Goal: Task Accomplishment & Management: Use online tool/utility

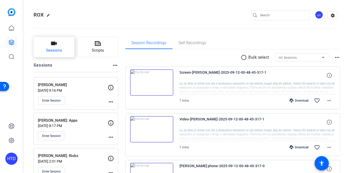
click at [63, 50] on button "Sessions" at bounding box center [54, 47] width 41 height 20
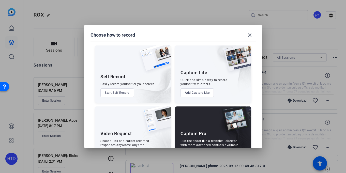
scroll to position [21, 0]
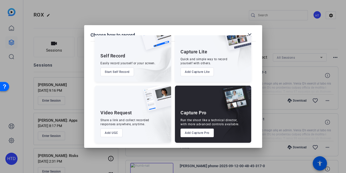
click at [202, 131] on button "Add Capture Pro" at bounding box center [196, 132] width 33 height 9
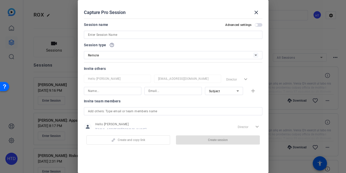
click at [143, 32] on input at bounding box center [173, 35] width 170 height 6
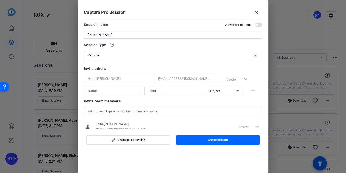
click at [135, 34] on input "[PERSON_NAME]" at bounding box center [173, 35] width 170 height 6
type input "[PERSON_NAME]: Command"
click at [103, 92] on input at bounding box center [112, 91] width 49 height 6
type input "[PERSON_NAME]"
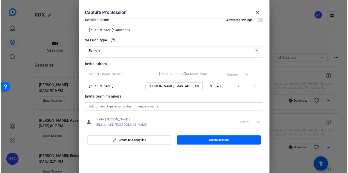
scroll to position [15, 0]
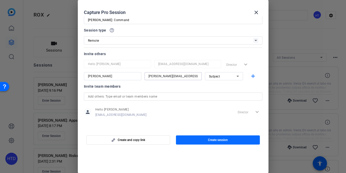
type input "Alex@rox.com"
click at [195, 140] on span "button" at bounding box center [218, 140] width 84 height 12
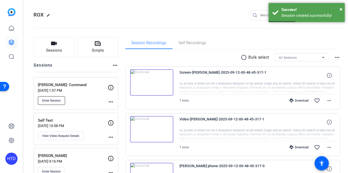
click at [45, 99] on span "Enter Session" at bounding box center [51, 101] width 19 height 4
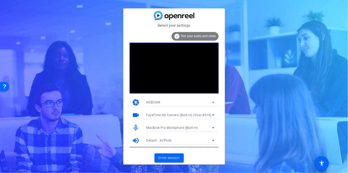
click at [173, 114] on span "FaceTime HD Camera (Built-in) (05ac:8514)" at bounding box center [178, 115] width 65 height 4
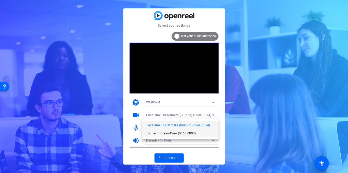
click at [176, 132] on span "Logitech StreamCam (046d:0893)" at bounding box center [171, 133] width 50 height 6
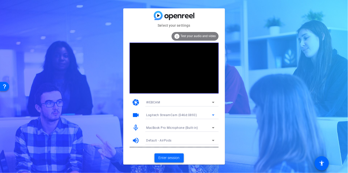
click at [170, 154] on span at bounding box center [168, 158] width 29 height 12
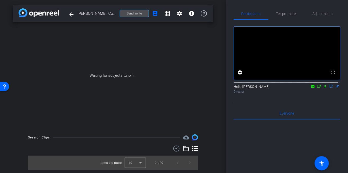
click at [132, 12] on span "Send invite" at bounding box center [134, 13] width 15 height 4
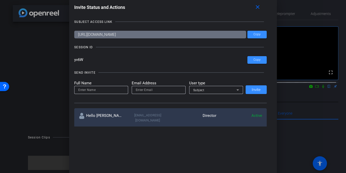
drag, startPoint x: 92, startPoint y: 59, endPoint x: 72, endPoint y: 61, distance: 19.9
click at [72, 61] on div "Invite Status and Actions close SUBJECT ACCESS LINK https://capture.openreel.co…" at bounding box center [172, 65] width 207 height 134
click at [252, 31] on span at bounding box center [256, 34] width 19 height 12
click at [257, 8] on mat-icon "close" at bounding box center [257, 7] width 6 height 6
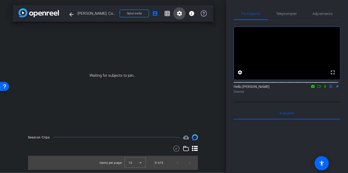
click at [181, 13] on mat-icon "settings" at bounding box center [179, 13] width 6 height 6
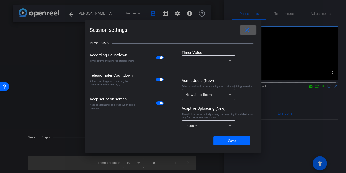
click at [225, 128] on div "Disable" at bounding box center [206, 126] width 43 height 6
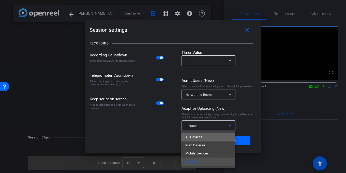
click at [207, 138] on mat-option "All Devices" at bounding box center [208, 137] width 54 height 8
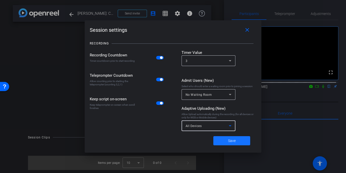
click at [228, 139] on span "Save" at bounding box center [232, 140] width 8 height 5
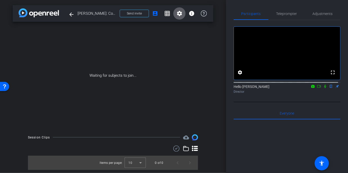
click at [173, 7] on button "settings" at bounding box center [179, 13] width 12 height 12
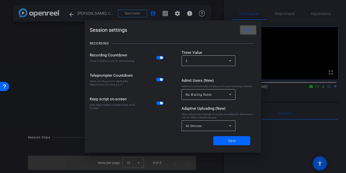
click at [240, 25] on button "close" at bounding box center [248, 29] width 16 height 9
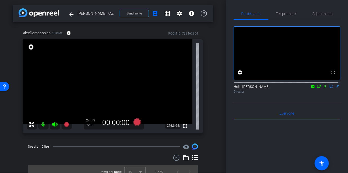
scroll to position [6, 0]
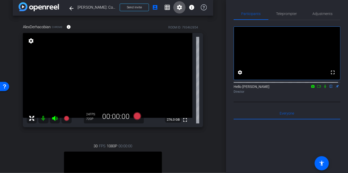
click at [45, 119] on mat-icon at bounding box center [43, 118] width 10 height 10
click at [54, 119] on icon at bounding box center [54, 118] width 5 height 5
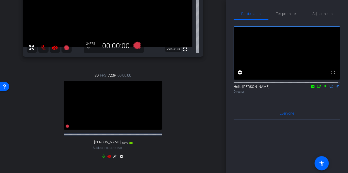
scroll to position [79, 0]
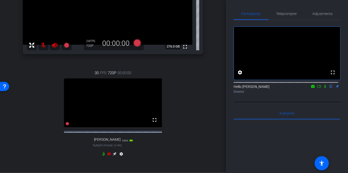
click at [107, 156] on icon at bounding box center [109, 153] width 4 height 3
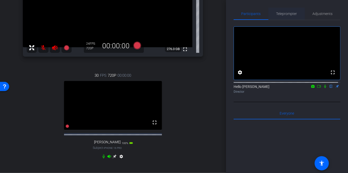
click at [287, 13] on span "Teleprompter" at bounding box center [286, 14] width 21 height 4
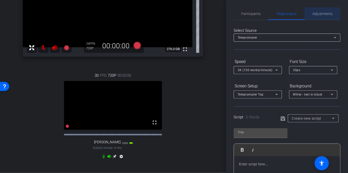
click at [315, 15] on span "Adjustments" at bounding box center [322, 14] width 20 height 4
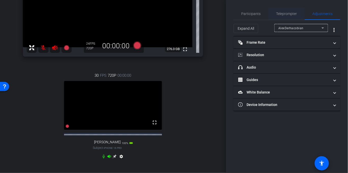
click at [284, 15] on span "Teleprompter" at bounding box center [286, 14] width 21 height 4
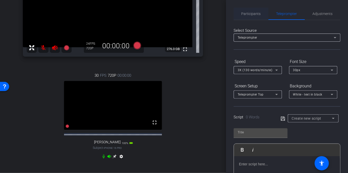
click at [255, 13] on span "Participants" at bounding box center [250, 14] width 19 height 4
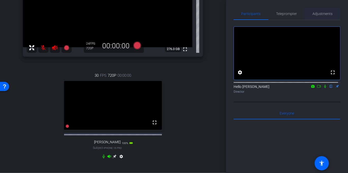
click at [321, 12] on span "Adjustments" at bounding box center [322, 14] width 20 height 4
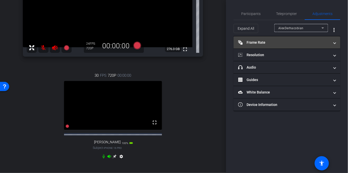
click at [272, 39] on mat-expansion-panel-header "Frame Rate Frame Rate" at bounding box center [286, 42] width 107 height 12
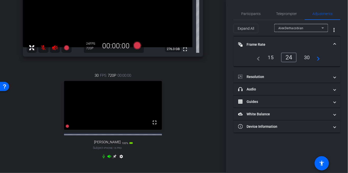
click at [288, 57] on div "24" at bounding box center [288, 58] width 15 height 10
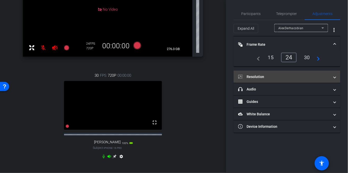
click at [262, 77] on mat-panel-title "Resolution" at bounding box center [283, 76] width 91 height 5
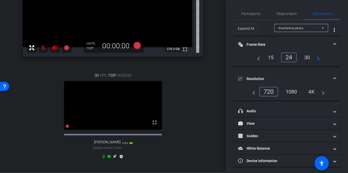
click at [310, 88] on div "4K" at bounding box center [311, 91] width 14 height 9
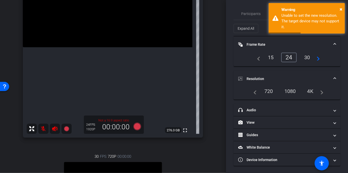
click at [292, 93] on div "1080" at bounding box center [289, 91] width 19 height 9
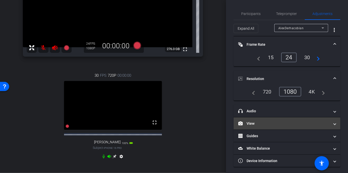
click at [281, 122] on mat-panel-title "View" at bounding box center [283, 123] width 91 height 5
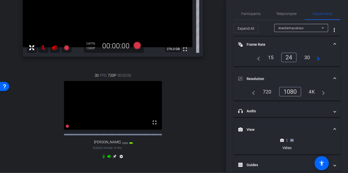
click at [290, 142] on icon at bounding box center [292, 140] width 4 height 4
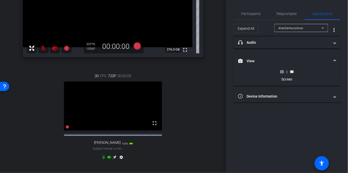
click at [283, 73] on icon at bounding box center [282, 71] width 4 height 3
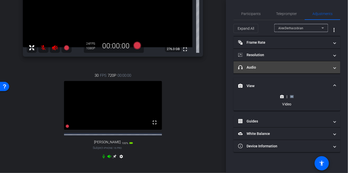
click at [291, 72] on mat-expansion-panel-header "headphone icon Audio" at bounding box center [286, 67] width 107 height 12
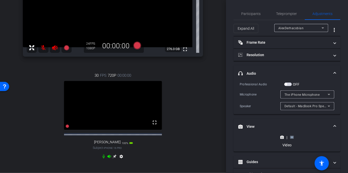
click at [291, 137] on rect at bounding box center [291, 137] width 3 height 2
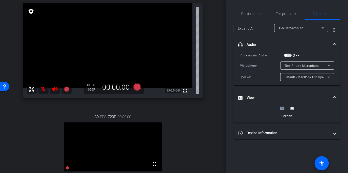
scroll to position [41, 0]
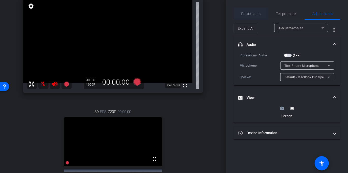
click at [257, 14] on span "Participants" at bounding box center [250, 14] width 19 height 4
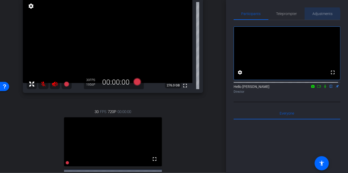
click at [317, 14] on span "Adjustments" at bounding box center [322, 14] width 20 height 4
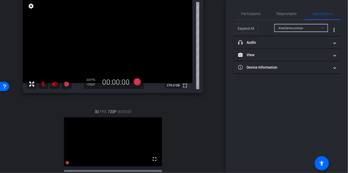
click at [293, 26] on span "AlexDerhacobian" at bounding box center [290, 28] width 25 height 4
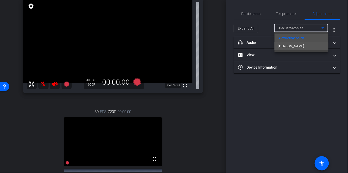
click at [291, 49] on mat-option "[PERSON_NAME]" at bounding box center [301, 46] width 54 height 8
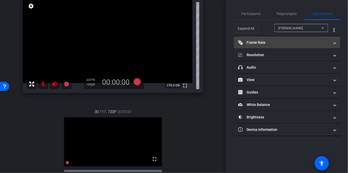
click at [257, 44] on mat-panel-title "Frame Rate Frame Rate" at bounding box center [283, 42] width 91 height 5
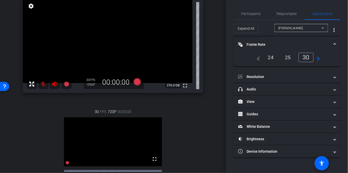
click at [274, 59] on div "24" at bounding box center [270, 57] width 13 height 9
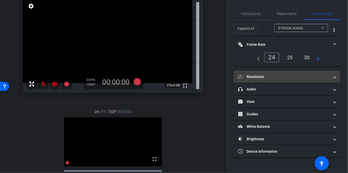
click at [267, 77] on mat-panel-title "Resolution" at bounding box center [283, 76] width 91 height 5
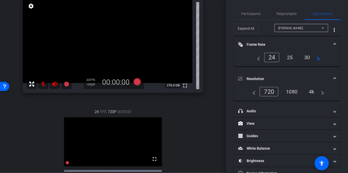
click at [312, 90] on div "4k" at bounding box center [311, 91] width 13 height 9
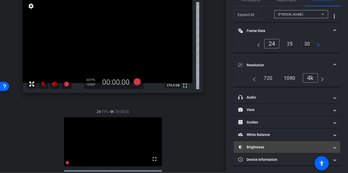
click at [253, 146] on mat-panel-title "Brightness" at bounding box center [283, 146] width 91 height 5
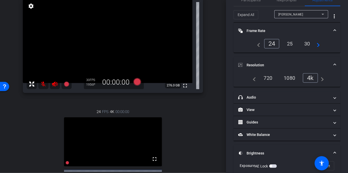
scroll to position [88, 0]
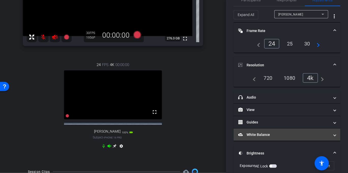
click at [257, 137] on mat-expansion-panel-header "White Balance White Balance" at bounding box center [286, 134] width 107 height 12
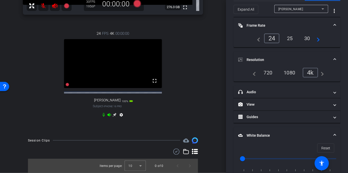
scroll to position [24, 0]
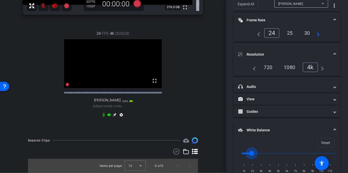
drag, startPoint x: 243, startPoint y: 153, endPoint x: 250, endPoint y: 152, distance: 6.6
click at [250, 152] on input "range" at bounding box center [288, 153] width 105 height 11
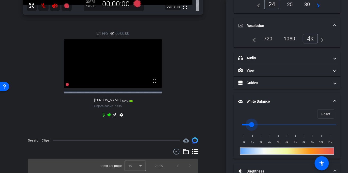
scroll to position [56, 0]
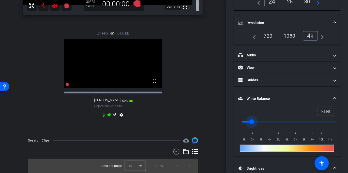
click at [264, 121] on input "range" at bounding box center [288, 121] width 105 height 11
click at [261, 121] on input "range" at bounding box center [288, 121] width 105 height 11
click at [258, 122] on input "range" at bounding box center [288, 121] width 105 height 11
drag, startPoint x: 258, startPoint y: 122, endPoint x: 256, endPoint y: 122, distance: 2.6
click at [256, 122] on input "range" at bounding box center [288, 121] width 105 height 11
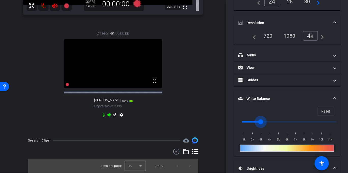
type input "3000"
click at [258, 123] on input "range" at bounding box center [288, 121] width 105 height 11
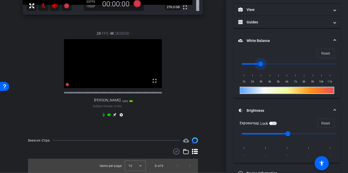
scroll to position [117, 0]
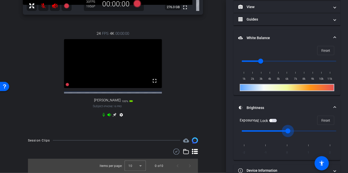
drag, startPoint x: 287, startPoint y: 129, endPoint x: 290, endPoint y: 129, distance: 3.6
click at [290, 129] on input "range" at bounding box center [288, 130] width 105 height 11
drag, startPoint x: 290, startPoint y: 129, endPoint x: 302, endPoint y: 129, distance: 11.7
click at [302, 129] on input "range" at bounding box center [288, 130] width 105 height 11
click at [300, 131] on input "range" at bounding box center [288, 130] width 105 height 11
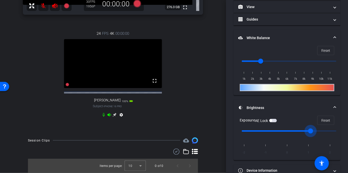
drag, startPoint x: 308, startPoint y: 131, endPoint x: 299, endPoint y: 132, distance: 9.2
click at [299, 132] on input "range" at bounding box center [288, 130] width 105 height 11
drag, startPoint x: 307, startPoint y: 130, endPoint x: 298, endPoint y: 131, distance: 9.4
click at [298, 131] on input "range" at bounding box center [288, 130] width 105 height 11
drag, startPoint x: 298, startPoint y: 131, endPoint x: 302, endPoint y: 131, distance: 4.6
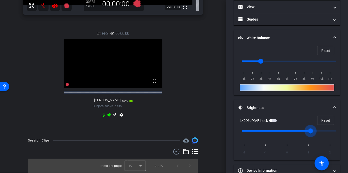
type input "1"
click at [302, 131] on input "range" at bounding box center [288, 130] width 105 height 11
drag, startPoint x: 263, startPoint y: 60, endPoint x: 273, endPoint y: 61, distance: 10.4
click at [273, 61] on input "range" at bounding box center [288, 61] width 105 height 11
click at [271, 61] on input "range" at bounding box center [288, 61] width 105 height 11
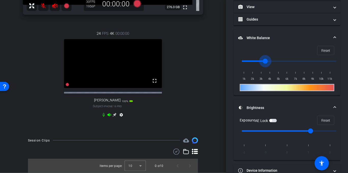
drag, startPoint x: 269, startPoint y: 62, endPoint x: 266, endPoint y: 63, distance: 3.9
click at [266, 63] on input "range" at bounding box center [288, 61] width 105 height 11
drag, startPoint x: 265, startPoint y: 63, endPoint x: 260, endPoint y: 63, distance: 4.9
type input "3000"
click at [260, 63] on input "range" at bounding box center [288, 61] width 105 height 11
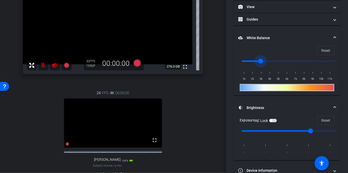
scroll to position [0, 0]
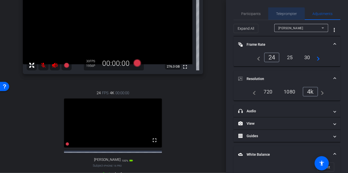
click at [278, 16] on span "Teleprompter" at bounding box center [286, 14] width 21 height 12
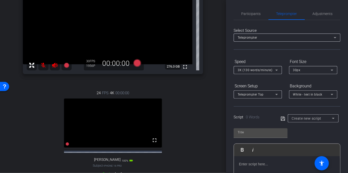
scroll to position [68, 0]
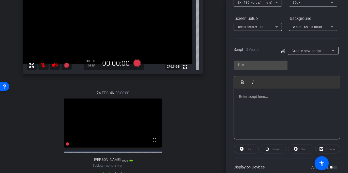
click at [310, 49] on span "Create new script" at bounding box center [306, 51] width 30 height 4
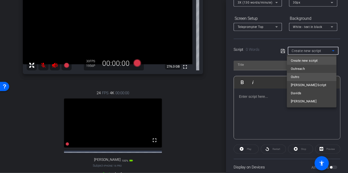
click at [304, 79] on mat-option "Outro" at bounding box center [312, 77] width 50 height 8
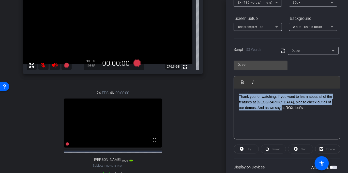
drag, startPoint x: 286, startPoint y: 107, endPoint x: 238, endPoint y: 95, distance: 49.4
click at [238, 95] on div "Thank you for watching. If you want to learn about all of the features at ROX, …" at bounding box center [287, 114] width 106 height 51
copy p "Thank you for watching. If you want to learn about all of the features at ROX, …"
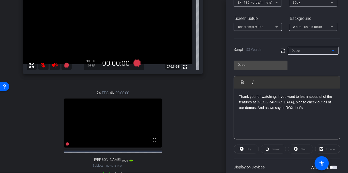
click at [306, 50] on div "Outro" at bounding box center [311, 50] width 40 height 6
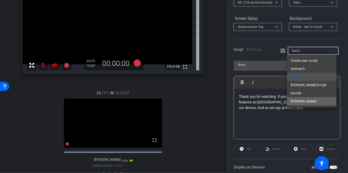
click at [301, 100] on mat-option "Amol" at bounding box center [312, 101] width 50 height 8
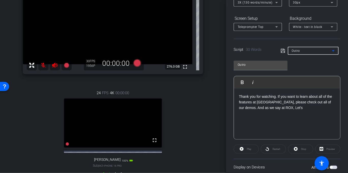
type input "Amol"
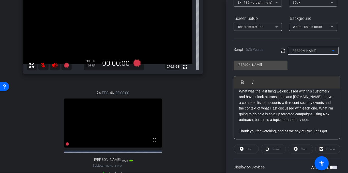
scroll to position [132, 0]
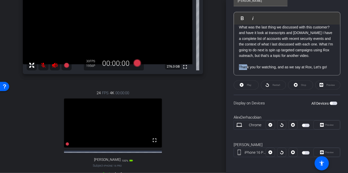
drag, startPoint x: 238, startPoint y: 66, endPoint x: 246, endPoint y: 66, distance: 7.6
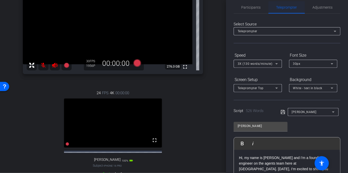
scroll to position [0, 0]
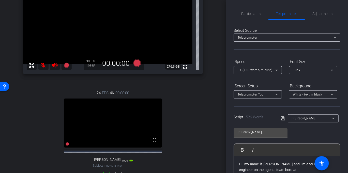
click at [292, 121] on div "Amol" at bounding box center [312, 118] width 43 height 8
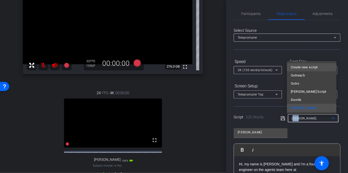
click at [298, 69] on span "Create new script" at bounding box center [304, 67] width 27 height 6
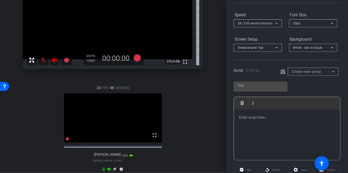
scroll to position [50, 0]
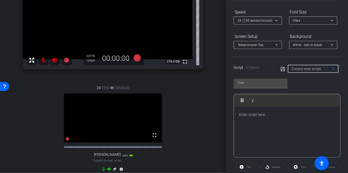
click at [261, 114] on p at bounding box center [287, 115] width 96 height 6
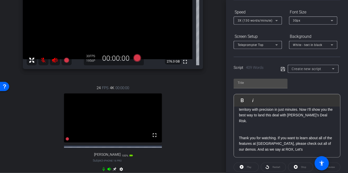
scroll to position [52, 0]
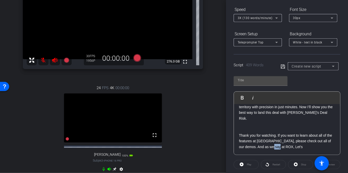
click at [286, 149] on p "Hi, my name is Alex. I’m a Founding Engineer on the agents team at Rox. I am ex…" at bounding box center [287, 7] width 96 height 284
click at [287, 148] on p "Hi, my name is Alex. I’m a Founding Engineer on the agents team at Rox. I am ex…" at bounding box center [287, 7] width 96 height 284
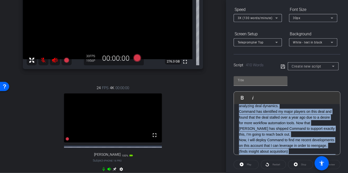
scroll to position [0, 0]
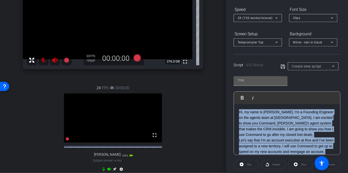
drag, startPoint x: 290, startPoint y: 124, endPoint x: 243, endPoint y: 83, distance: 62.4
click at [243, 83] on div "Play Play from this location Play Selected Play and display the selected text o…" at bounding box center [286, 113] width 107 height 83
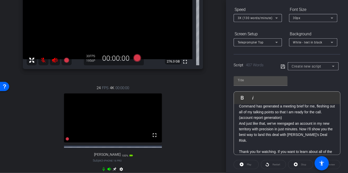
scroll to position [249, 0]
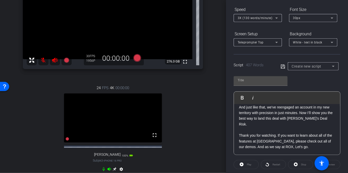
click at [295, 74] on div "Play Play from this location Play Selected Play and display the selected text o…" at bounding box center [286, 113] width 107 height 83
click at [272, 77] on div at bounding box center [260, 80] width 46 height 8
type input "[PERSON_NAME]"
click at [280, 66] on icon at bounding box center [282, 66] width 4 height 4
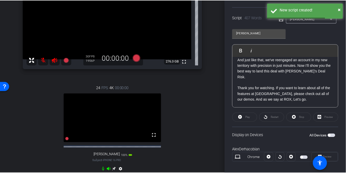
scroll to position [132, 0]
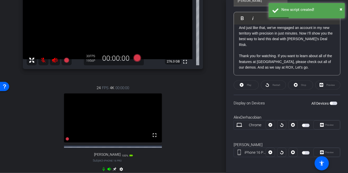
click at [330, 102] on span "button" at bounding box center [331, 103] width 3 height 3
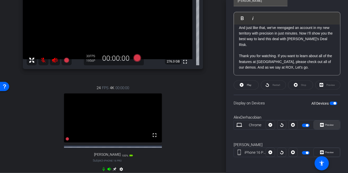
click at [325, 124] on span "Preview" at bounding box center [329, 124] width 9 height 3
click at [136, 58] on icon at bounding box center [137, 58] width 8 height 8
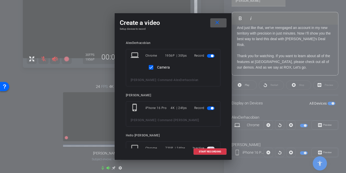
scroll to position [2, 0]
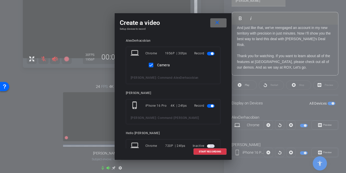
click at [217, 19] on span at bounding box center [218, 23] width 16 height 12
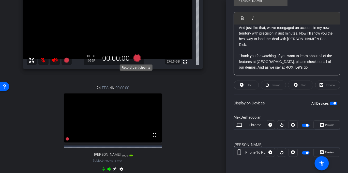
click at [135, 59] on icon at bounding box center [137, 58] width 8 height 8
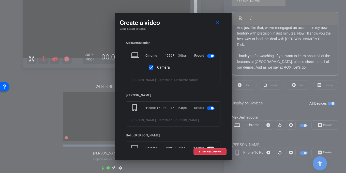
click at [183, 69] on div "Camera" at bounding box center [173, 66] width 85 height 12
click at [217, 21] on mat-icon "close" at bounding box center [217, 23] width 6 height 6
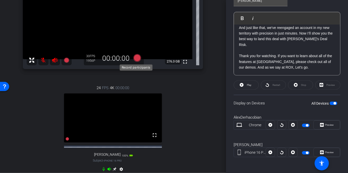
click at [137, 60] on icon at bounding box center [137, 58] width 8 height 8
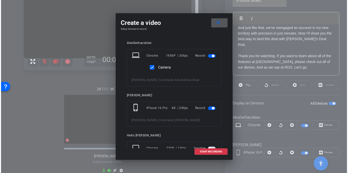
scroll to position [11, 0]
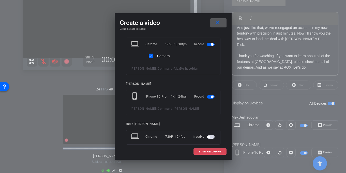
click at [212, 152] on span "START RECORDING" at bounding box center [210, 151] width 22 height 3
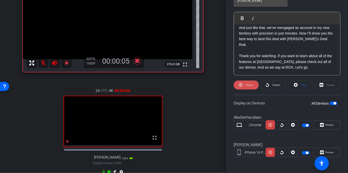
click at [249, 84] on span "Pause" at bounding box center [249, 85] width 7 height 3
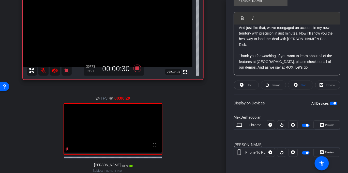
scroll to position [52, 0]
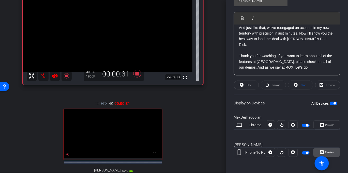
click at [328, 154] on span "Preview" at bounding box center [328, 152] width 10 height 7
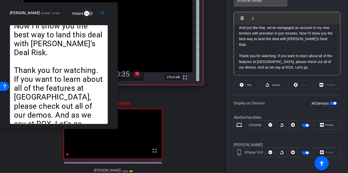
drag, startPoint x: 192, startPoint y: 31, endPoint x: 71, endPoint y: 12, distance: 122.4
click at [68, 11] on div "alex iPhone 16 Pro Resize" at bounding box center [61, 12] width 102 height 9
click at [251, 85] on span at bounding box center [246, 85] width 25 height 12
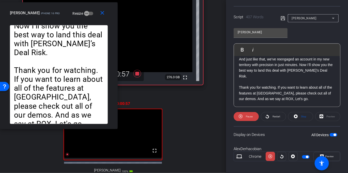
scroll to position [105, 0]
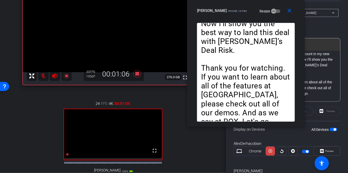
drag, startPoint x: 81, startPoint y: 15, endPoint x: 268, endPoint y: -1, distance: 187.8
click at [268, 0] on html "Accessibility Screen-Reader Guide, Feedback, and Issue Reporting | New window m…" at bounding box center [174, 86] width 348 height 173
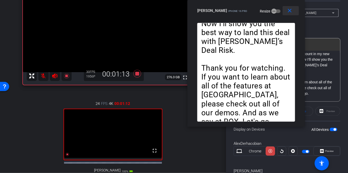
click at [290, 10] on mat-icon "close" at bounding box center [289, 11] width 6 height 6
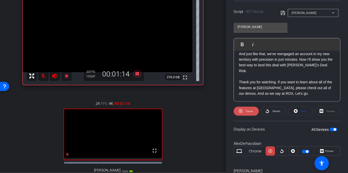
click at [247, 111] on span "Pause" at bounding box center [249, 111] width 7 height 3
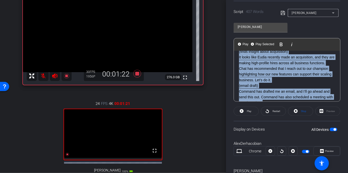
scroll to position [249, 0]
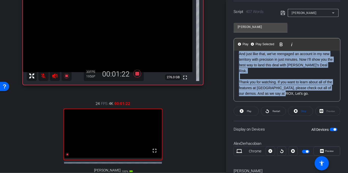
drag, startPoint x: 239, startPoint y: 86, endPoint x: 297, endPoint y: 120, distance: 67.6
click at [297, 121] on openreel-capture-teleprompter "Speed 3X (130 words/minute) Font Size 30px Screen Setup Teleprompter Top Backgr…" at bounding box center [286, 72] width 107 height 240
click at [266, 44] on span "Play Selected" at bounding box center [264, 44] width 21 height 4
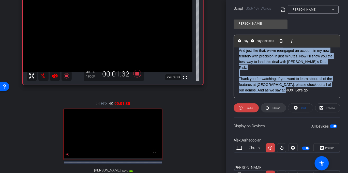
click at [272, 109] on span "Restart" at bounding box center [276, 107] width 8 height 3
click at [249, 108] on span "Pause" at bounding box center [249, 107] width 7 height 3
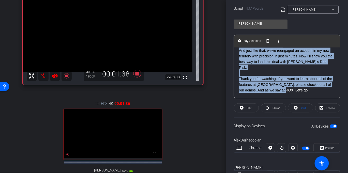
scroll to position [132, 0]
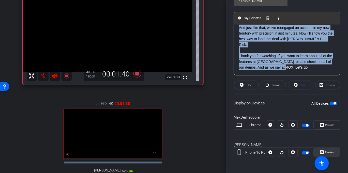
click at [327, 152] on span "Preview" at bounding box center [329, 152] width 9 height 3
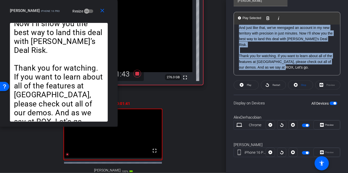
drag, startPoint x: 202, startPoint y: 26, endPoint x: 80, endPoint y: -1, distance: 125.1
click at [80, 0] on html "Accessibility Screen-Reader Guide, Feedback, and Issue Reporting | New window m…" at bounding box center [174, 86] width 348 height 173
click at [276, 84] on span "Restart" at bounding box center [276, 85] width 8 height 3
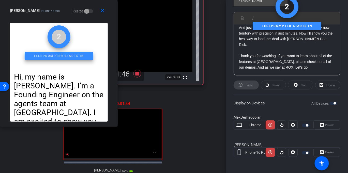
scroll to position [124, 0]
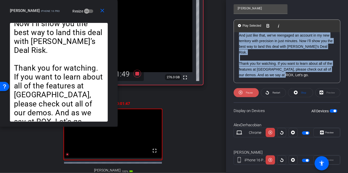
click at [247, 93] on span "Pause" at bounding box center [249, 92] width 7 height 3
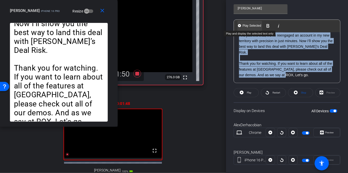
click at [251, 26] on span "Play Selected" at bounding box center [251, 26] width 21 height 4
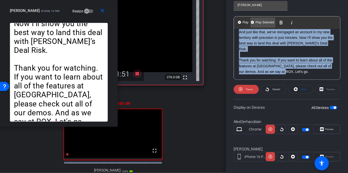
click at [261, 25] on span "Play Selected" at bounding box center [264, 22] width 21 height 4
click at [274, 90] on span "Restart" at bounding box center [275, 89] width 9 height 7
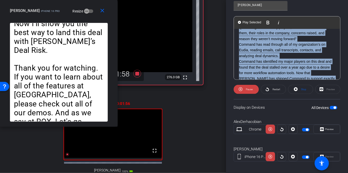
scroll to position [0, 0]
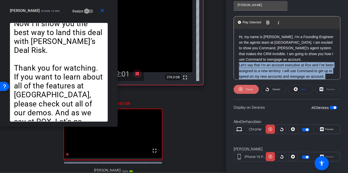
click at [248, 89] on span "Pause" at bounding box center [249, 89] width 7 height 3
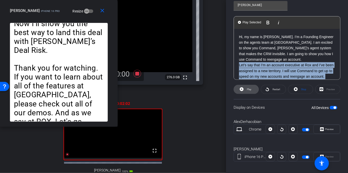
click at [248, 88] on span "Play" at bounding box center [249, 89] width 5 height 3
click at [249, 88] on span "Pause" at bounding box center [249, 89] width 7 height 3
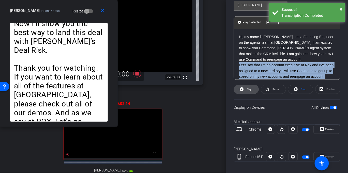
click at [247, 89] on span "Play" at bounding box center [249, 89] width 5 height 3
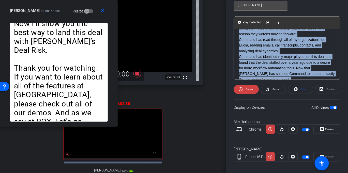
scroll to position [82, 0]
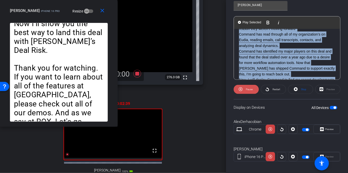
click at [248, 88] on span "Pause" at bounding box center [249, 89] width 7 height 3
click at [248, 88] on span "Play" at bounding box center [249, 89] width 5 height 3
click at [250, 89] on span "Pause" at bounding box center [249, 89] width 7 height 3
click at [250, 89] on span "Play" at bounding box center [249, 89] width 5 height 3
click at [250, 89] on span "Pause" at bounding box center [249, 89] width 7 height 3
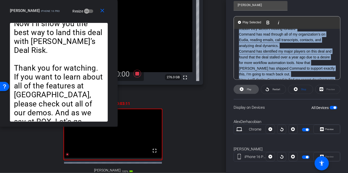
click at [251, 88] on span at bounding box center [246, 89] width 25 height 12
click at [251, 89] on span "Pause" at bounding box center [249, 89] width 7 height 3
click at [246, 89] on span "Play" at bounding box center [248, 89] width 6 height 7
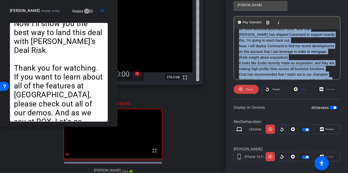
scroll to position [119, 0]
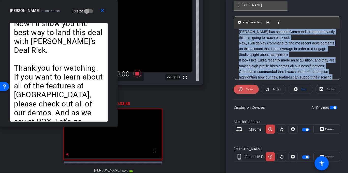
click at [246, 90] on span "Pause" at bounding box center [248, 89] width 8 height 7
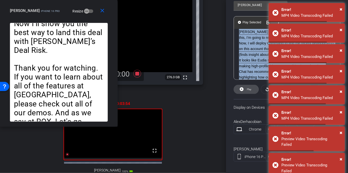
click at [246, 90] on span "Play" at bounding box center [248, 89] width 6 height 7
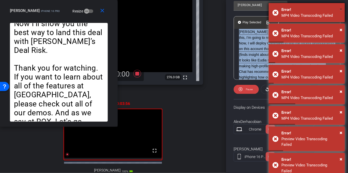
click at [341, 9] on span "×" at bounding box center [340, 9] width 3 height 6
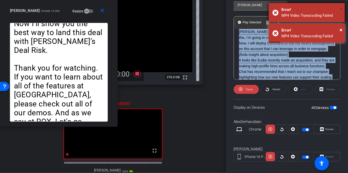
click at [341, 8] on span "×" at bounding box center [340, 9] width 3 height 6
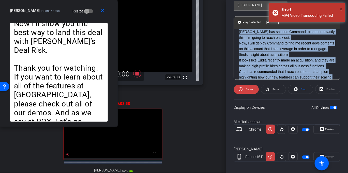
click at [341, 8] on span "×" at bounding box center [340, 9] width 3 height 6
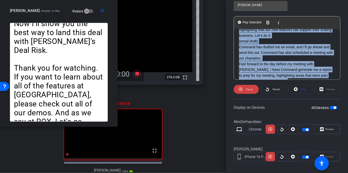
scroll to position [169, 0]
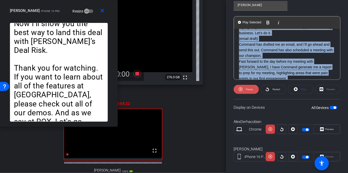
click at [246, 89] on span "Pause" at bounding box center [249, 89] width 7 height 3
click at [246, 89] on span "Play" at bounding box center [248, 89] width 6 height 7
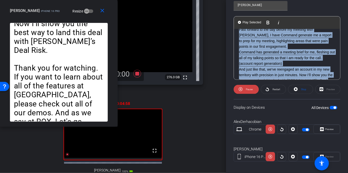
scroll to position [198, 0]
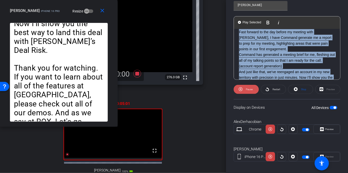
click at [248, 90] on span "Pause" at bounding box center [249, 89] width 7 height 3
click at [248, 90] on span "Play" at bounding box center [249, 89] width 5 height 3
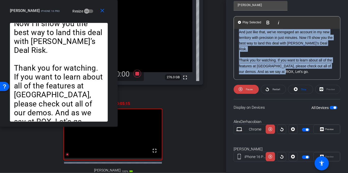
scroll to position [249, 0]
click at [246, 89] on span "Pause" at bounding box center [249, 89] width 7 height 3
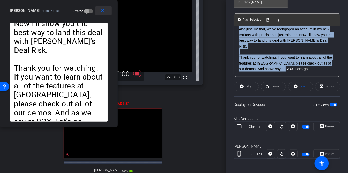
click at [104, 10] on mat-icon "close" at bounding box center [102, 11] width 6 height 6
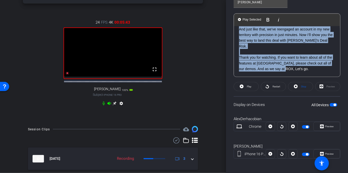
scroll to position [152, 0]
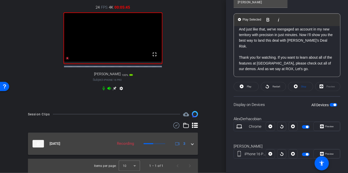
click at [191, 145] on span at bounding box center [192, 143] width 2 height 5
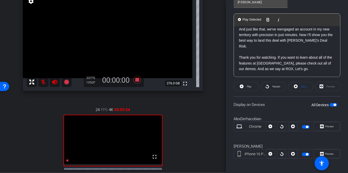
scroll to position [59, 0]
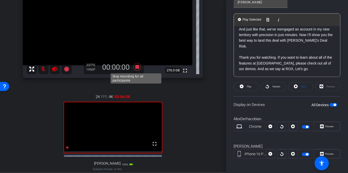
click at [136, 67] on icon at bounding box center [137, 67] width 8 height 8
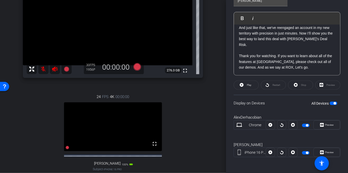
scroll to position [0, 0]
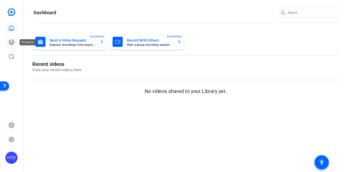
click at [13, 42] on icon at bounding box center [11, 42] width 6 height 6
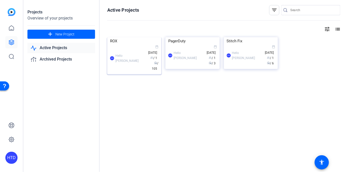
click at [147, 37] on img at bounding box center [134, 37] width 54 height 0
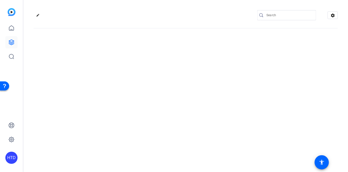
click at [147, 62] on div "edit settings" at bounding box center [185, 86] width 324 height 172
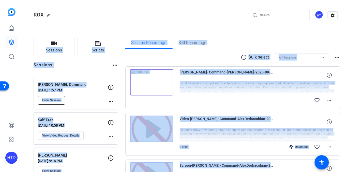
click at [59, 100] on span "Enter Session" at bounding box center [51, 101] width 19 height 4
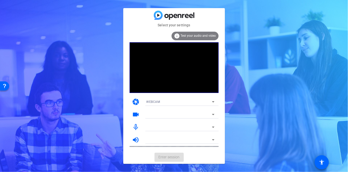
click at [167, 113] on mat-form-field at bounding box center [180, 115] width 76 height 8
click at [163, 102] on mat-form-field "WEBCAM" at bounding box center [180, 102] width 76 height 8
click at [163, 101] on mat-form-field "WEBCAM" at bounding box center [180, 102] width 76 height 8
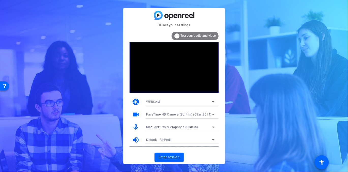
click at [213, 113] on icon at bounding box center [213, 115] width 6 height 6
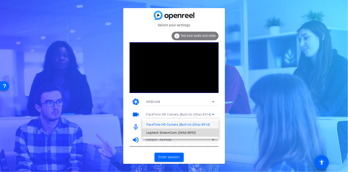
click at [174, 132] on span "Logitech StreamCam (046d:0893)" at bounding box center [171, 133] width 50 height 6
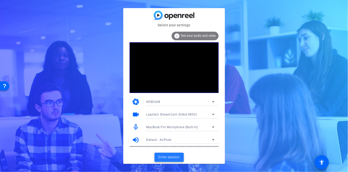
click at [171, 157] on span "Enter session" at bounding box center [168, 157] width 21 height 5
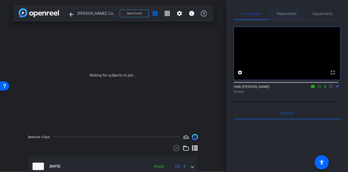
type input "[PERSON_NAME]"
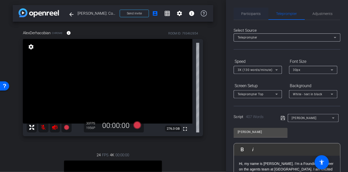
click at [252, 14] on span "Participants" at bounding box center [250, 14] width 19 height 4
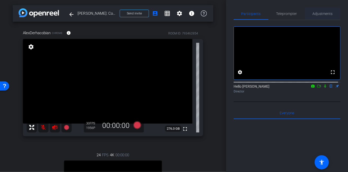
click at [313, 15] on span "Adjustments" at bounding box center [322, 14] width 20 height 4
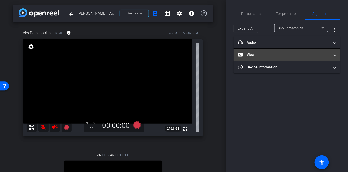
click at [276, 55] on mat-panel-title "View" at bounding box center [283, 54] width 91 height 5
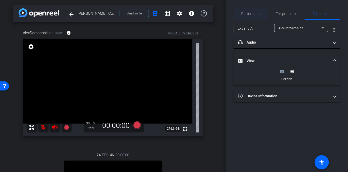
click at [258, 13] on span "Participants" at bounding box center [250, 14] width 19 height 4
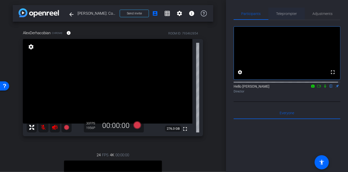
click at [287, 13] on span "Teleprompter" at bounding box center [286, 14] width 21 height 4
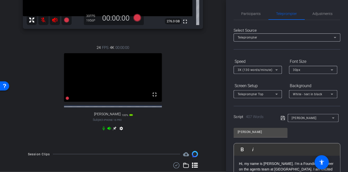
scroll to position [153, 0]
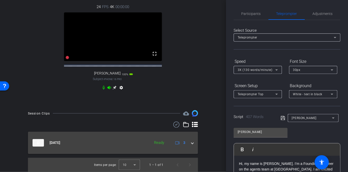
click at [191, 145] on span at bounding box center [192, 142] width 2 height 5
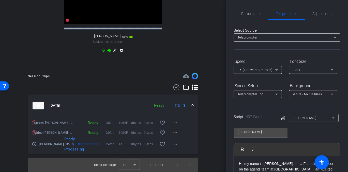
click at [187, 108] on div "[DATE] Ready 3" at bounding box center [112, 106] width 159 height 8
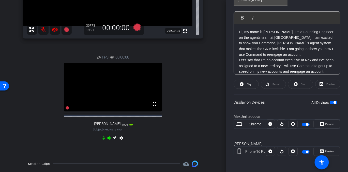
scroll to position [129, 0]
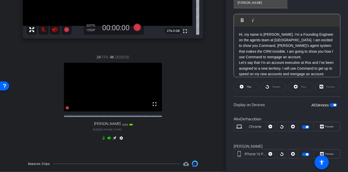
click at [263, 66] on p "Hi, my name is [PERSON_NAME]. I’m a Founding Engineer on the agents team at [GE…" at bounding box center [287, 171] width 96 height 279
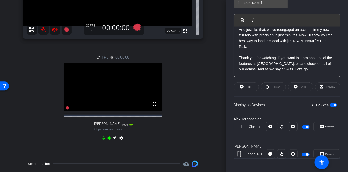
scroll to position [132, 0]
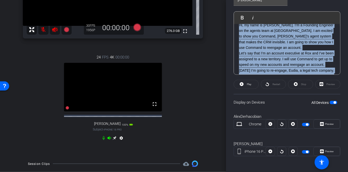
scroll to position [0, 0]
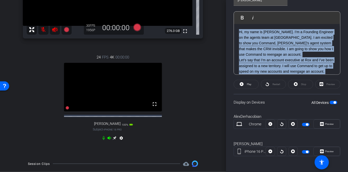
drag, startPoint x: 283, startPoint y: 49, endPoint x: 227, endPoint y: 8, distance: 69.0
click at [227, 8] on div "Participants Teleprompter Adjustments settings Hello [PERSON_NAME] flip Directo…" at bounding box center [287, 86] width 122 height 172
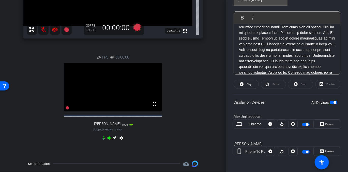
scroll to position [170, 0]
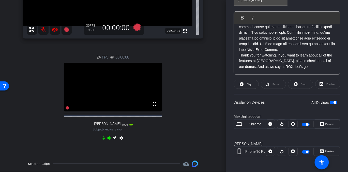
click at [305, 124] on span "button" at bounding box center [306, 125] width 3 height 3
click at [113, 140] on icon at bounding box center [115, 139] width 4 height 4
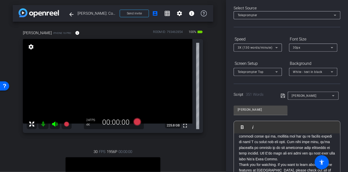
scroll to position [0, 0]
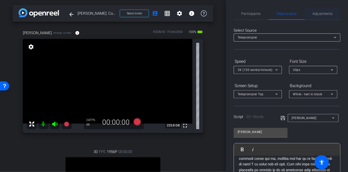
click at [314, 12] on span "Adjustments" at bounding box center [322, 14] width 20 height 4
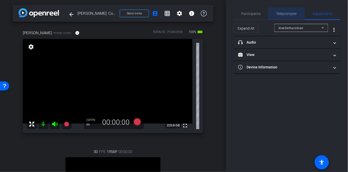
click at [278, 13] on span "Teleprompter" at bounding box center [286, 14] width 21 height 4
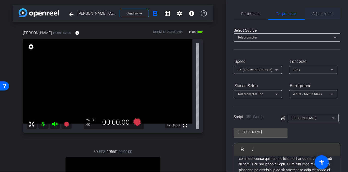
click at [321, 12] on span "Adjustments" at bounding box center [322, 14] width 20 height 4
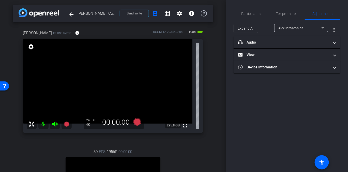
click at [291, 23] on div "Expand All AlexDerhacobian more_vert" at bounding box center [286, 28] width 107 height 16
click at [291, 26] on div "AlexDerhacobian" at bounding box center [299, 28] width 43 height 6
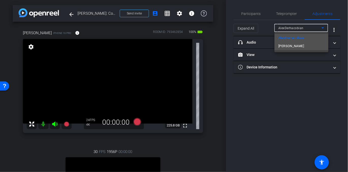
click at [287, 45] on mat-option "[PERSON_NAME]" at bounding box center [301, 46] width 54 height 8
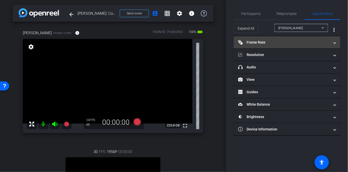
click at [286, 42] on mat-panel-title "Frame Rate Frame Rate" at bounding box center [283, 42] width 91 height 5
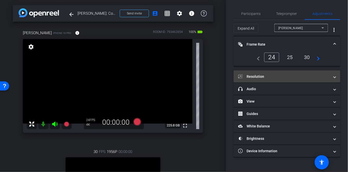
click at [276, 77] on mat-panel-title "Resolution" at bounding box center [283, 76] width 91 height 5
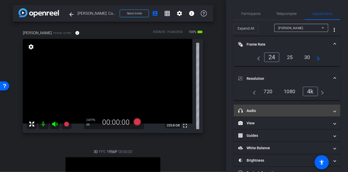
click at [275, 110] on mat-panel-title "headphone icon Audio" at bounding box center [283, 110] width 91 height 5
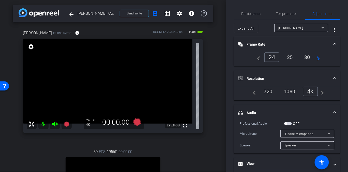
click at [280, 106] on mat-expansion-panel-header "headphone icon Audio" at bounding box center [286, 113] width 107 height 16
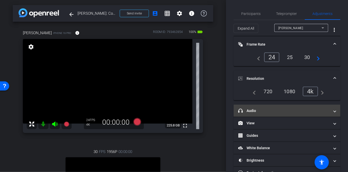
scroll to position [14, 0]
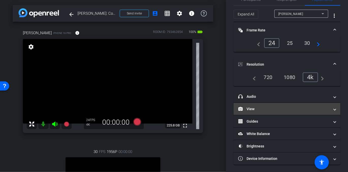
click at [279, 108] on mat-panel-title "View" at bounding box center [283, 109] width 91 height 5
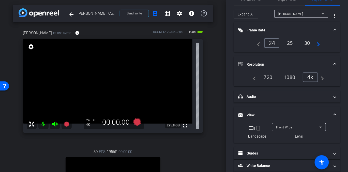
scroll to position [24, 0]
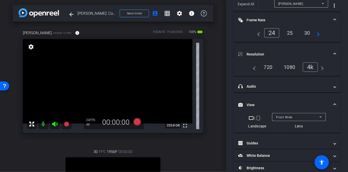
click at [281, 97] on mat-expansion-panel-header "View" at bounding box center [286, 105] width 107 height 16
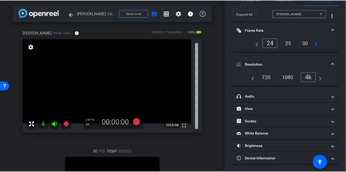
scroll to position [0, 0]
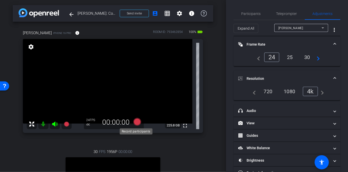
click at [135, 121] on icon at bounding box center [137, 122] width 8 height 8
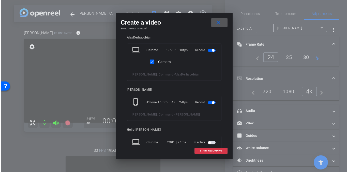
scroll to position [20, 0]
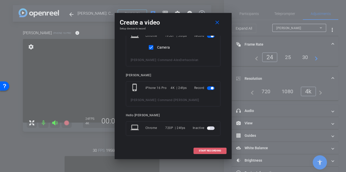
click at [212, 150] on span "START RECORDING" at bounding box center [210, 151] width 22 height 3
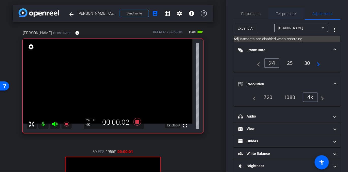
click at [281, 14] on span "Teleprompter" at bounding box center [286, 14] width 21 height 4
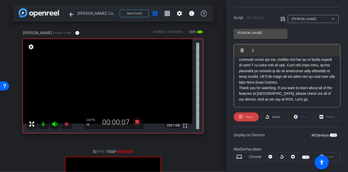
scroll to position [131, 0]
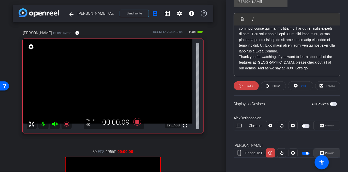
click at [331, 151] on span "Preview" at bounding box center [328, 153] width 10 height 7
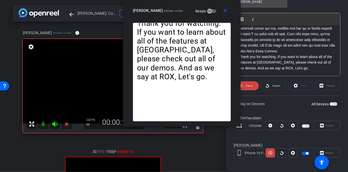
drag, startPoint x: 191, startPoint y: 31, endPoint x: 198, endPoint y: 8, distance: 23.9
click at [198, 8] on div "alex iPhone 16 Pro Resize" at bounding box center [184, 10] width 102 height 9
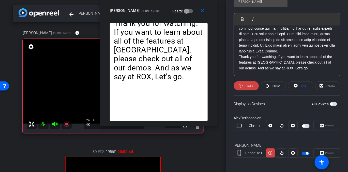
drag, startPoint x: 200, startPoint y: 9, endPoint x: 169, endPoint y: 9, distance: 31.0
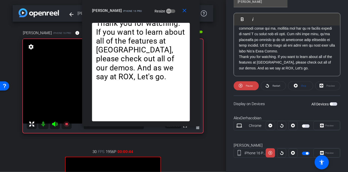
click at [169, 9] on div "alex iPhone 16 Pro Resize" at bounding box center [143, 10] width 102 height 9
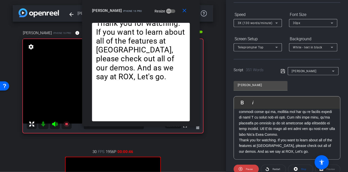
scroll to position [50, 0]
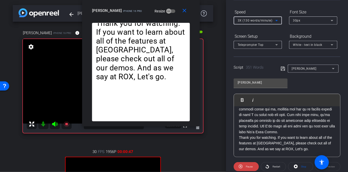
click at [248, 23] on div "3X (130 words/minute)" at bounding box center [256, 20] width 38 height 6
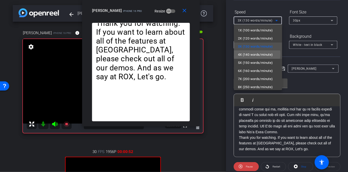
click at [256, 54] on span "4X (140 words/minute)" at bounding box center [255, 55] width 35 height 6
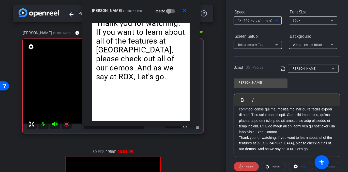
click at [260, 21] on span "4X (140 words/minute)" at bounding box center [254, 21] width 35 height 4
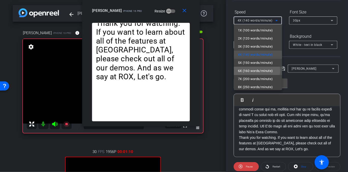
click at [251, 71] on span "6X (160 words/minute)" at bounding box center [255, 71] width 35 height 6
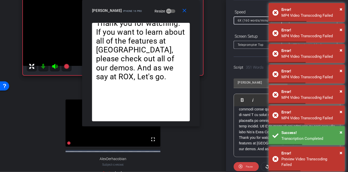
scroll to position [61, 0]
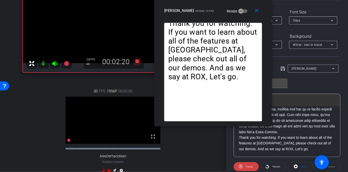
drag, startPoint x: 188, startPoint y: 10, endPoint x: 246, endPoint y: 2, distance: 58.2
click at [246, 2] on div "close alex iPhone 16 Pro Resize" at bounding box center [213, 11] width 118 height 23
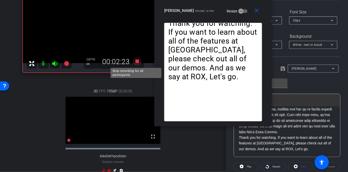
click at [134, 60] on icon at bounding box center [137, 61] width 8 height 8
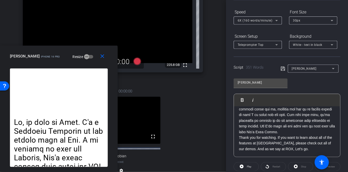
drag, startPoint x: 237, startPoint y: 10, endPoint x: 74, endPoint y: 88, distance: 180.8
click at [74, 88] on div "close [PERSON_NAME] iPhone 16 Pro Resize Thank you for watching. If you want to…" at bounding box center [59, 109] width 118 height 127
click at [117, 47] on div "close alex iPhone 16 Pro Resize" at bounding box center [59, 57] width 118 height 23
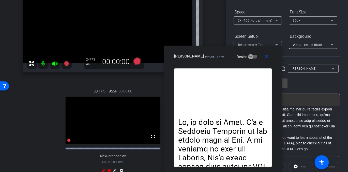
drag, startPoint x: 115, startPoint y: 47, endPoint x: 279, endPoint y: 53, distance: 164.1
click at [279, 53] on div "close alex iPhone 16 Pro Resize" at bounding box center [223, 57] width 118 height 23
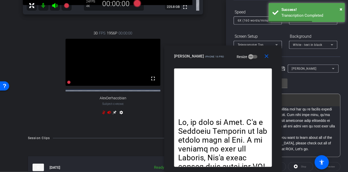
scroll to position [176, 0]
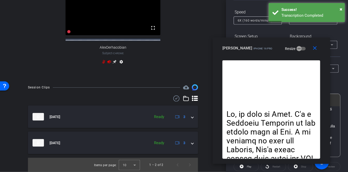
drag, startPoint x: 245, startPoint y: 57, endPoint x: 293, endPoint y: 49, distance: 48.9
click at [293, 49] on div "alex iPhone 16 Pro Resize" at bounding box center [273, 48] width 102 height 9
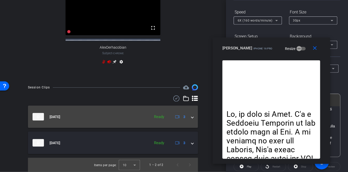
click at [191, 117] on span at bounding box center [192, 117] width 2 height 5
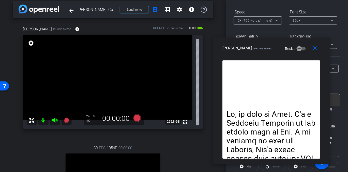
scroll to position [0, 0]
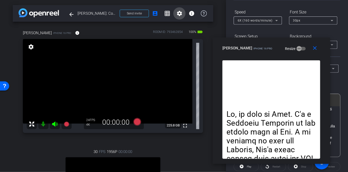
click at [178, 10] on span at bounding box center [179, 13] width 12 height 12
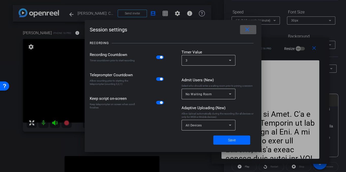
click at [249, 26] on span at bounding box center [248, 30] width 16 height 12
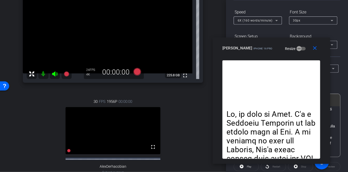
scroll to position [58, 0]
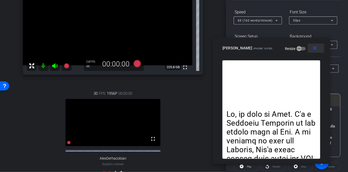
click at [317, 47] on mat-icon "close" at bounding box center [315, 48] width 6 height 6
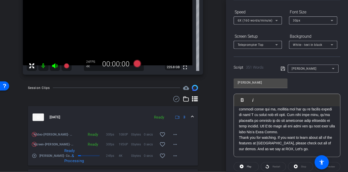
click at [283, 140] on p "Thank you for watching. If you want to learn about all of the features at [GEOG…" at bounding box center [287, 52] width 96 height 199
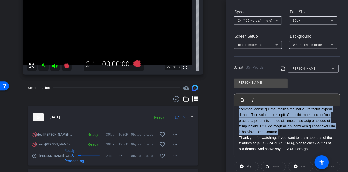
scroll to position [0, 0]
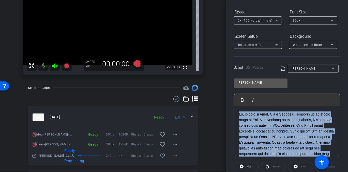
drag, startPoint x: 279, startPoint y: 127, endPoint x: 250, endPoint y: 82, distance: 53.6
click at [250, 82] on div "[PERSON_NAME] Play Play from this location Play Selected Play and display the s…" at bounding box center [286, 116] width 107 height 83
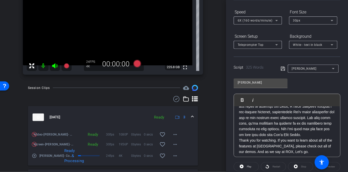
scroll to position [158, 0]
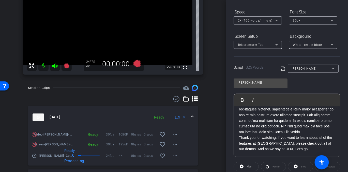
click at [281, 68] on icon at bounding box center [282, 69] width 5 height 6
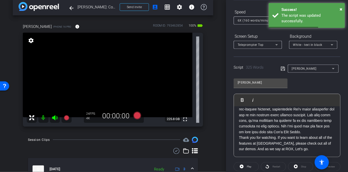
scroll to position [0, 0]
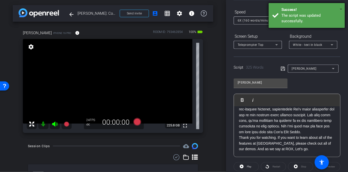
click at [340, 7] on span "×" at bounding box center [340, 9] width 3 height 6
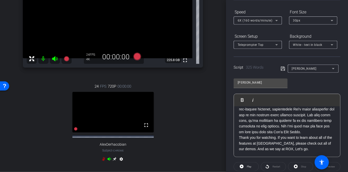
scroll to position [71, 0]
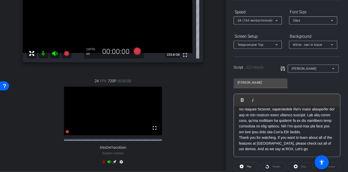
click at [108, 164] on icon at bounding box center [109, 162] width 4 height 4
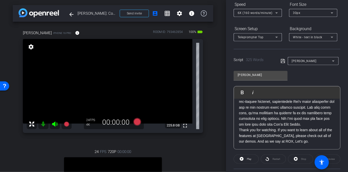
scroll to position [0, 0]
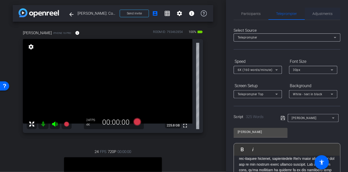
click at [323, 14] on span "Adjustments" at bounding box center [322, 14] width 20 height 4
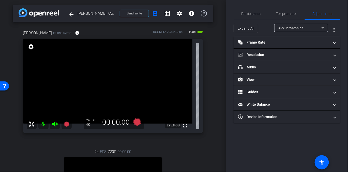
click at [287, 33] on div at bounding box center [301, 35] width 54 height 6
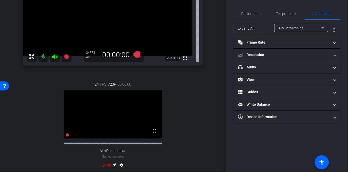
scroll to position [62, 0]
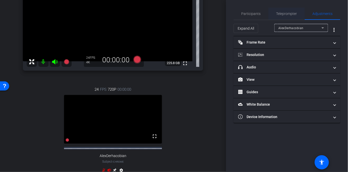
click at [288, 14] on span "Teleprompter" at bounding box center [286, 14] width 21 height 4
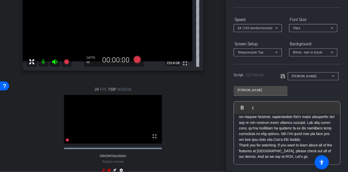
scroll to position [0, 0]
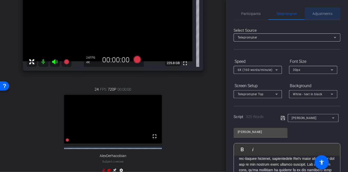
click at [318, 13] on span "Adjustments" at bounding box center [322, 14] width 20 height 4
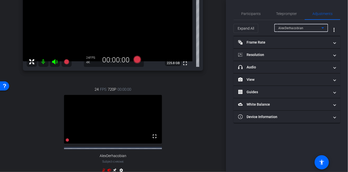
click at [293, 26] on div "AlexDerhacobian" at bounding box center [299, 28] width 43 height 6
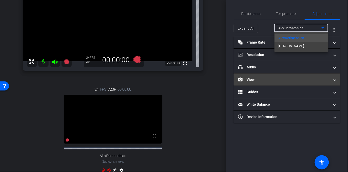
click at [251, 76] on div at bounding box center [174, 86] width 348 height 172
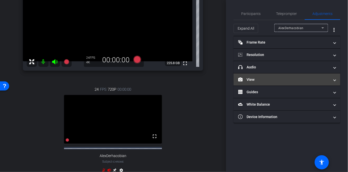
click at [252, 79] on mat-panel-title "View" at bounding box center [283, 79] width 91 height 5
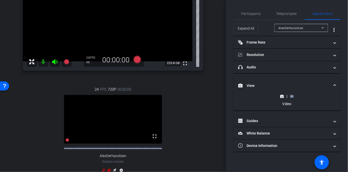
click at [292, 97] on rect at bounding box center [291, 96] width 3 height 2
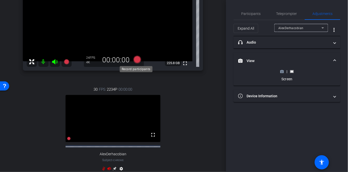
click at [135, 59] on icon at bounding box center [137, 60] width 8 height 8
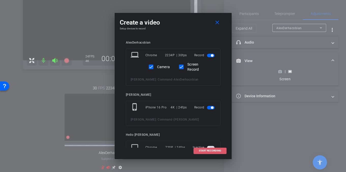
click at [208, 150] on span "START RECORDING" at bounding box center [210, 151] width 22 height 3
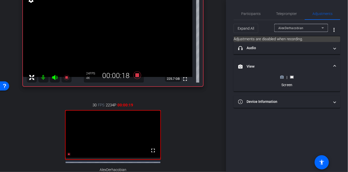
scroll to position [44, 0]
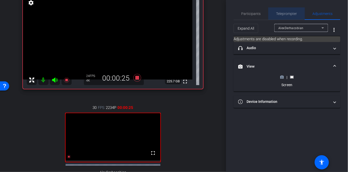
click at [280, 15] on span "Teleprompter" at bounding box center [286, 14] width 21 height 4
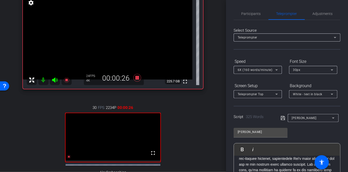
scroll to position [5, 0]
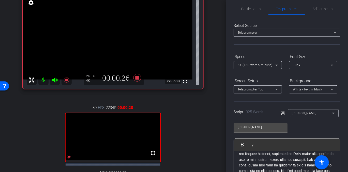
click at [281, 113] on icon at bounding box center [282, 113] width 4 height 4
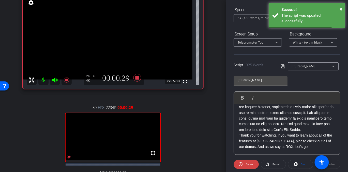
scroll to position [115, 0]
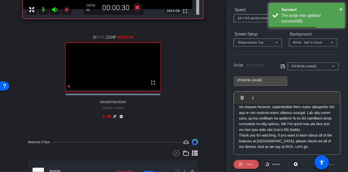
click at [247, 161] on span "Pause" at bounding box center [248, 164] width 8 height 7
click at [271, 164] on span "Restart" at bounding box center [275, 164] width 9 height 7
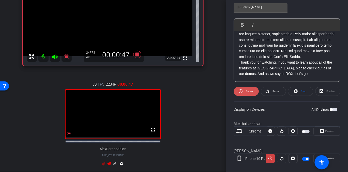
scroll to position [132, 0]
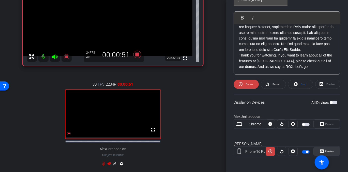
click at [325, 150] on span "Preview" at bounding box center [329, 151] width 9 height 3
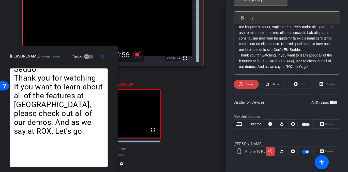
drag, startPoint x: 194, startPoint y: 34, endPoint x: 74, endPoint y: 67, distance: 124.9
click at [74, 67] on div "close alex iPhone 16 Pro Resize" at bounding box center [59, 57] width 118 height 23
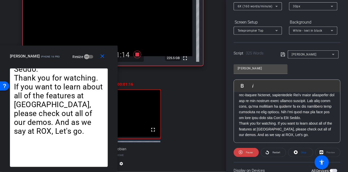
scroll to position [58, 0]
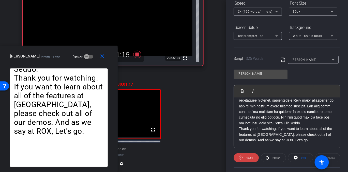
click at [267, 13] on div "6X (160 words/minute)" at bounding box center [256, 11] width 38 height 6
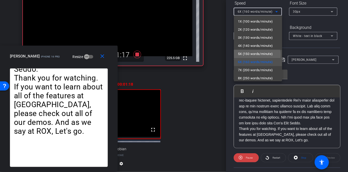
click at [257, 55] on span "5X (150 words/minute)" at bounding box center [255, 54] width 35 height 6
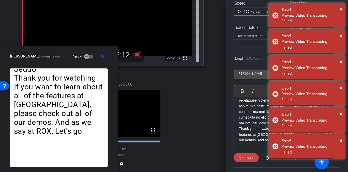
drag, startPoint x: 84, startPoint y: 51, endPoint x: 75, endPoint y: 54, distance: 9.7
click at [75, 54] on div "alex iPhone 16 Pro Resize" at bounding box center [61, 56] width 102 height 9
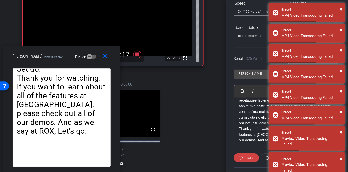
drag, startPoint x: 79, startPoint y: 55, endPoint x: 82, endPoint y: 61, distance: 6.9
click at [82, 61] on div "close alex iPhone 16 Pro Resize" at bounding box center [62, 57] width 118 height 23
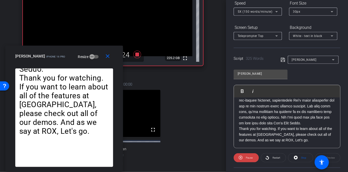
drag, startPoint x: 86, startPoint y: 56, endPoint x: 88, endPoint y: 70, distance: 14.9
click at [88, 70] on div "close [PERSON_NAME] iPhone 16 Pro Resize Thank you for watching. If you want to…" at bounding box center [64, 109] width 118 height 127
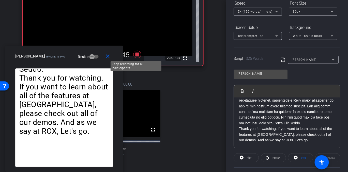
click at [137, 55] on icon at bounding box center [137, 55] width 8 height 8
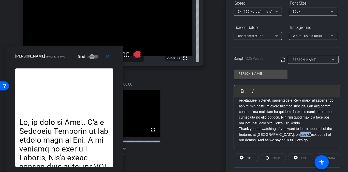
drag, startPoint x: 300, startPoint y: 135, endPoint x: 307, endPoint y: 135, distance: 7.4
click at [307, 135] on p "Thank you for watching. If you want to learn about all of the features at [GEOG…" at bounding box center [287, 50] width 96 height 188
click at [233, 90] on div "Participants Teleprompter Adjustments settings Hello [PERSON_NAME] flip Directo…" at bounding box center [287, 86] width 122 height 172
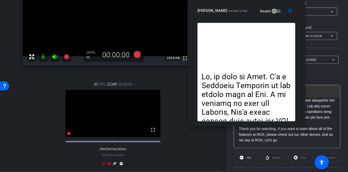
drag, startPoint x: 93, startPoint y: 57, endPoint x: 275, endPoint y: 8, distance: 188.5
click at [275, 8] on div "alex iPhone 16 Pro Resize" at bounding box center [248, 10] width 102 height 9
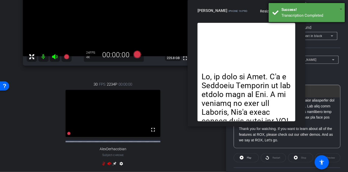
click at [342, 7] on span "×" at bounding box center [340, 9] width 3 height 6
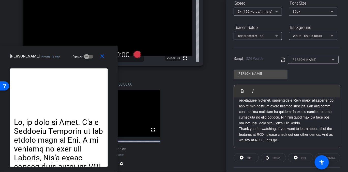
drag, startPoint x: 271, startPoint y: 8, endPoint x: 30, endPoint y: 78, distance: 250.8
click at [30, 78] on div "close [PERSON_NAME] iPhone 16 Pro Resize Thank you for watching. If you want to…" at bounding box center [59, 109] width 118 height 127
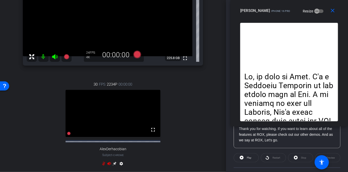
drag, startPoint x: 87, startPoint y: 53, endPoint x: 324, endPoint y: -12, distance: 245.9
click at [324, 0] on html "Accessibility Screen-Reader Guide, Feedback, and Issue Reporting | New window m…" at bounding box center [174, 86] width 348 height 172
click at [137, 55] on icon at bounding box center [137, 55] width 8 height 8
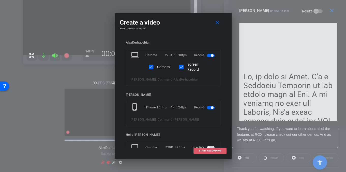
click at [217, 152] on span "START RECORDING" at bounding box center [210, 151] width 22 height 3
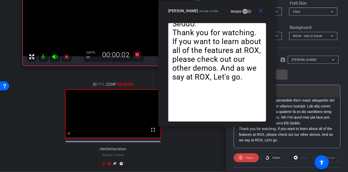
drag, startPoint x: 318, startPoint y: 8, endPoint x: 247, endPoint y: 8, distance: 71.9
click at [247, 8] on div "alex iPhone 16 Pro Resize" at bounding box center [219, 10] width 102 height 9
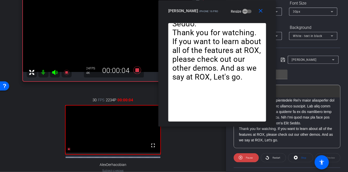
scroll to position [47, 0]
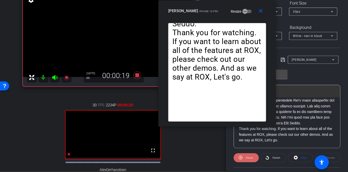
click at [242, 160] on span at bounding box center [245, 158] width 25 height 12
click at [242, 160] on icon at bounding box center [241, 158] width 4 height 6
click at [242, 160] on icon at bounding box center [240, 158] width 4 height 6
click at [242, 160] on icon at bounding box center [241, 158] width 4 height 6
click at [242, 160] on icon at bounding box center [240, 158] width 4 height 6
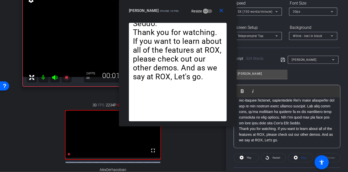
drag, startPoint x: 244, startPoint y: 12, endPoint x: 205, endPoint y: 4, distance: 40.3
click at [205, 4] on div "close alex iPhone 16 Pro Resize" at bounding box center [178, 11] width 118 height 23
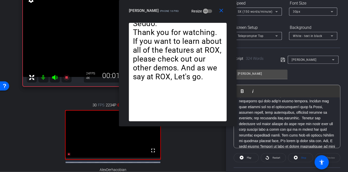
scroll to position [39, 0]
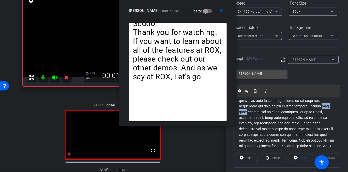
drag, startPoint x: 306, startPoint y: 110, endPoint x: 293, endPoint y: 111, distance: 13.2
click at [293, 111] on p "Thank you for watching. If you want to learn about all of the features at ROX, …" at bounding box center [287, 158] width 96 height 188
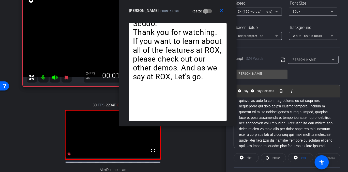
scroll to position [52, 0]
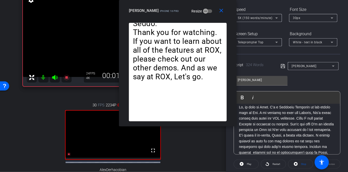
click at [280, 64] on icon at bounding box center [282, 66] width 5 height 6
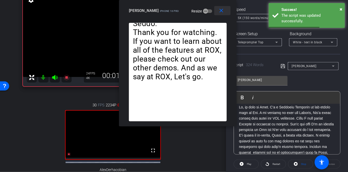
click at [222, 10] on mat-icon "close" at bounding box center [221, 11] width 6 height 6
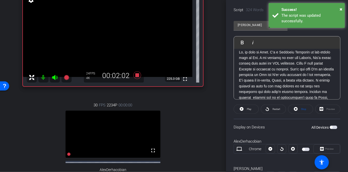
scroll to position [132, 0]
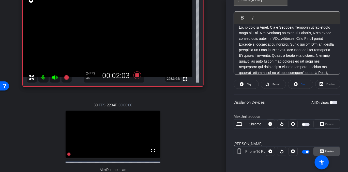
click at [324, 149] on span "Preview" at bounding box center [328, 151] width 10 height 7
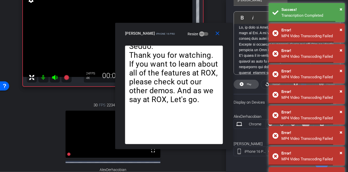
click at [247, 83] on span "Play" at bounding box center [249, 84] width 5 height 3
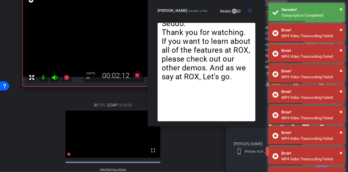
drag, startPoint x: 197, startPoint y: 31, endPoint x: 227, endPoint y: 0, distance: 44.0
click at [227, 0] on div "close alex iPhone 16 Pro Resize" at bounding box center [207, 11] width 118 height 23
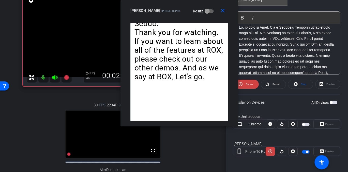
drag, startPoint x: 232, startPoint y: 13, endPoint x: 205, endPoint y: 11, distance: 26.7
click at [205, 11] on div "alex iPhone 16 Pro Resize" at bounding box center [181, 10] width 102 height 9
click at [222, 10] on mat-icon "close" at bounding box center [223, 11] width 6 height 6
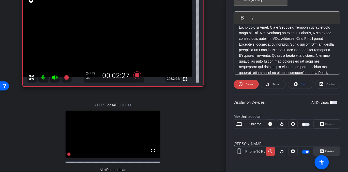
click at [329, 150] on span "Preview" at bounding box center [328, 151] width 10 height 7
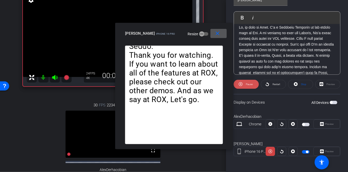
click at [245, 82] on span "Pause" at bounding box center [248, 84] width 8 height 7
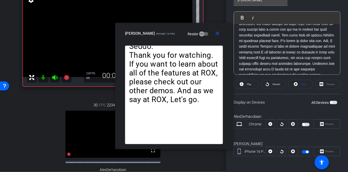
scroll to position [76, 0]
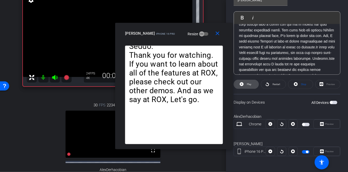
click at [247, 86] on span "Play" at bounding box center [248, 84] width 6 height 7
click at [247, 85] on span "Pause" at bounding box center [249, 84] width 7 height 3
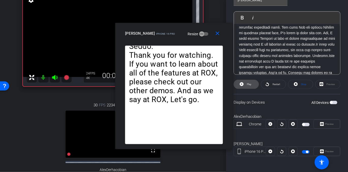
click at [247, 84] on span "Play" at bounding box center [249, 84] width 5 height 3
click at [247, 84] on span "Pause" at bounding box center [249, 84] width 7 height 3
drag, startPoint x: 247, startPoint y: 84, endPoint x: 232, endPoint y: 78, distance: 15.6
click at [232, 78] on body "Accessibility Screen-Reader Guide, Feedback, and Issue Reporting | New window m…" at bounding box center [174, 86] width 348 height 172
click at [245, 82] on span "Play" at bounding box center [248, 84] width 6 height 7
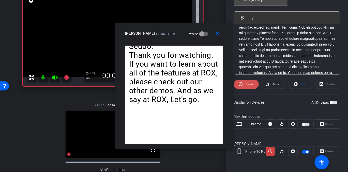
click at [246, 83] on span "Pause" at bounding box center [249, 84] width 7 height 3
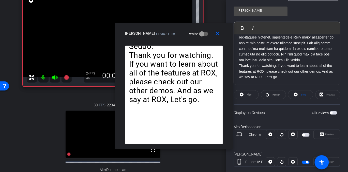
scroll to position [155, 0]
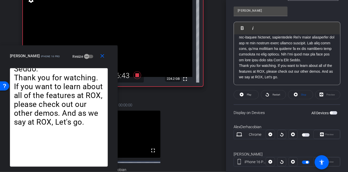
drag, startPoint x: 203, startPoint y: 32, endPoint x: 85, endPoint y: 55, distance: 119.5
click at [85, 55] on div "alex iPhone 16 Pro Resize" at bounding box center [61, 56] width 102 height 9
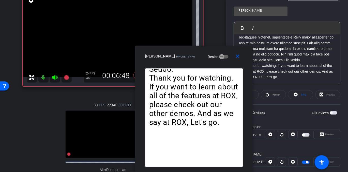
drag, startPoint x: 88, startPoint y: 53, endPoint x: 223, endPoint y: 77, distance: 137.2
click at [223, 77] on div "close [PERSON_NAME] iPhone 16 Pro Resize Thank you for watching. If you want to…" at bounding box center [194, 109] width 118 height 127
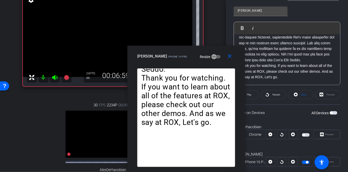
drag, startPoint x: 251, startPoint y: 46, endPoint x: 244, endPoint y: 71, distance: 25.9
click at [244, 71] on div "close [PERSON_NAME] iPhone 16 Pro Resize Thank you for watching. If you want to…" at bounding box center [186, 109] width 118 height 127
click at [230, 57] on mat-icon "close" at bounding box center [229, 56] width 6 height 6
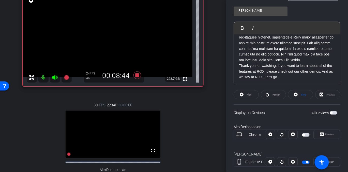
click at [169, 100] on div "30 FPS 2234P 00:00:00 fullscreen AlexDerhacobian Subject - Chrome settings" at bounding box center [113, 145] width 180 height 103
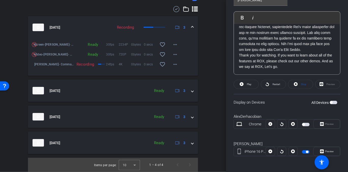
scroll to position [265, 0]
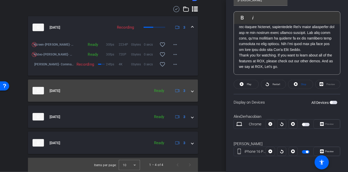
click at [191, 90] on span at bounding box center [192, 90] width 2 height 5
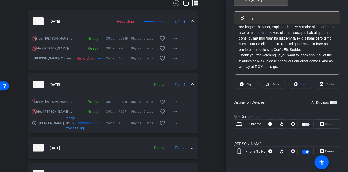
click at [191, 88] on span at bounding box center [192, 84] width 2 height 5
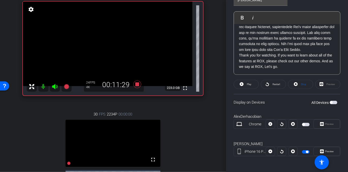
scroll to position [6, 0]
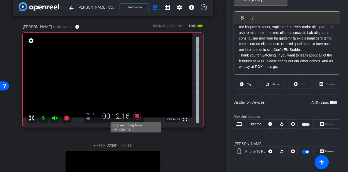
click at [136, 116] on icon at bounding box center [137, 116] width 8 height 8
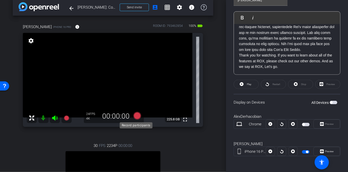
click at [135, 116] on icon at bounding box center [137, 116] width 8 height 8
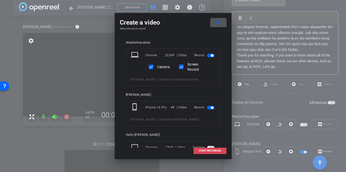
click at [214, 152] on span "START RECORDING" at bounding box center [210, 151] width 22 height 3
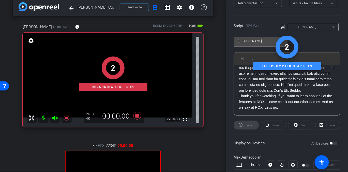
scroll to position [94, 0]
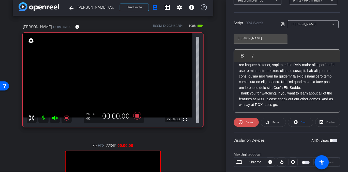
click at [244, 121] on span "Pause" at bounding box center [248, 122] width 8 height 7
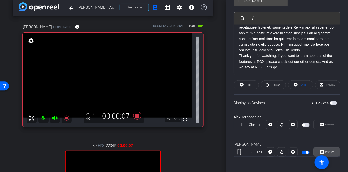
click at [328, 152] on span "Preview" at bounding box center [329, 152] width 9 height 3
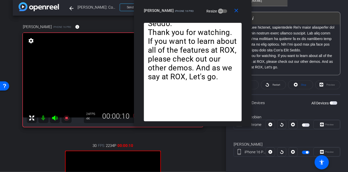
drag, startPoint x: 195, startPoint y: 31, endPoint x: 214, endPoint y: -4, distance: 40.0
click at [214, 0] on html "Accessibility Screen-Reader Guide, Feedback, and Issue Reporting | New window m…" at bounding box center [174, 86] width 348 height 172
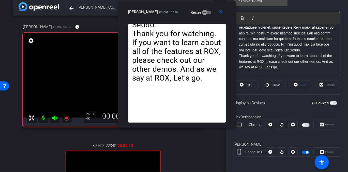
drag, startPoint x: 220, startPoint y: 6, endPoint x: 204, endPoint y: 7, distance: 15.8
click at [204, 7] on div "close alex iPhone 16 Pro Resize" at bounding box center [177, 12] width 118 height 23
click at [203, 12] on icon "button" at bounding box center [204, 12] width 3 height 1
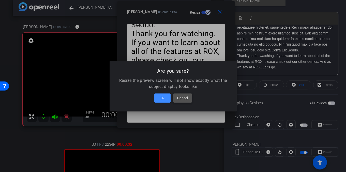
click at [180, 97] on span "Cancel" at bounding box center [182, 98] width 11 height 6
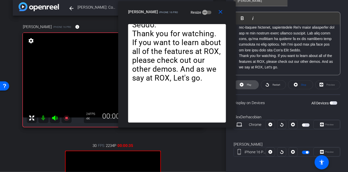
click at [248, 86] on span "Play" at bounding box center [249, 85] width 5 height 3
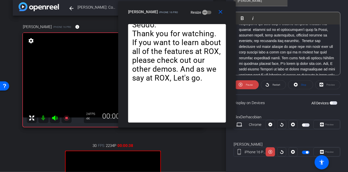
scroll to position [0, 0]
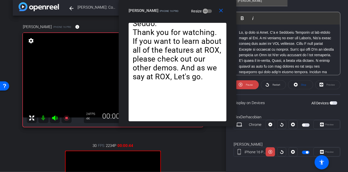
drag, startPoint x: 201, startPoint y: 10, endPoint x: 202, endPoint y: -1, distance: 10.7
click at [202, 0] on html "Accessibility Screen-Reader Guide, Feedback, and Issue Reporting | New window m…" at bounding box center [174, 86] width 348 height 172
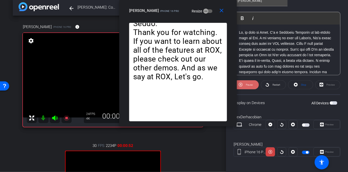
click at [246, 85] on span "Pause" at bounding box center [249, 85] width 7 height 3
click at [272, 84] on span "Restart" at bounding box center [276, 85] width 8 height 3
click at [222, 11] on mat-icon "close" at bounding box center [221, 11] width 6 height 6
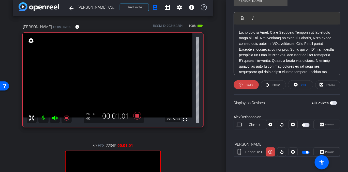
scroll to position [132, 0]
click at [327, 150] on span "Preview" at bounding box center [329, 151] width 9 height 3
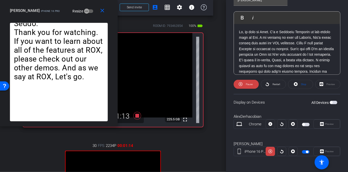
drag, startPoint x: 201, startPoint y: 32, endPoint x: 54, endPoint y: 3, distance: 150.2
click at [54, 3] on div "close alex iPhone 16 Pro Resize" at bounding box center [59, 11] width 118 height 23
click at [246, 82] on span "Pause" at bounding box center [248, 84] width 8 height 7
click at [246, 82] on span "Play" at bounding box center [248, 84] width 6 height 7
click at [246, 82] on span "Pause" at bounding box center [248, 84] width 8 height 7
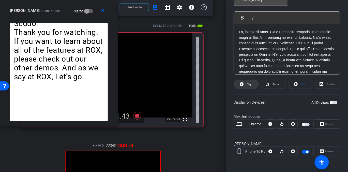
click at [247, 83] on span "Play" at bounding box center [249, 84] width 5 height 3
click at [247, 83] on span "Pause" at bounding box center [249, 84] width 7 height 3
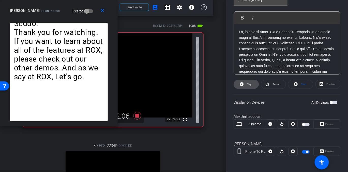
click at [247, 83] on span "Play" at bounding box center [249, 84] width 5 height 3
click at [247, 83] on span "Pause" at bounding box center [249, 84] width 7 height 3
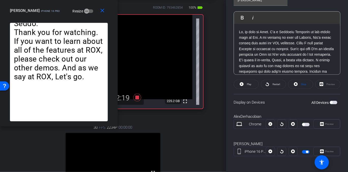
scroll to position [22, 0]
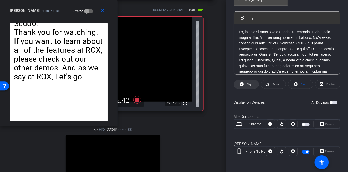
click at [245, 84] on span at bounding box center [246, 84] width 25 height 12
click at [245, 83] on span "Pause" at bounding box center [248, 84] width 8 height 7
click at [245, 83] on span at bounding box center [246, 84] width 25 height 12
click at [245, 83] on span "Pause" at bounding box center [248, 84] width 8 height 7
click at [245, 83] on span at bounding box center [246, 84] width 25 height 12
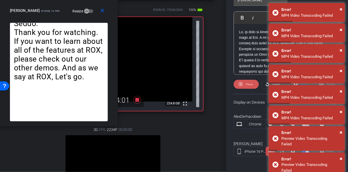
click at [245, 83] on span "Pause" at bounding box center [248, 84] width 8 height 7
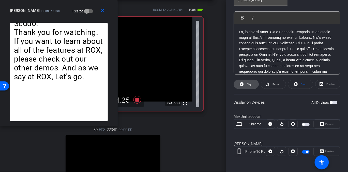
click at [245, 84] on span at bounding box center [246, 84] width 25 height 12
click at [245, 84] on span "Pause" at bounding box center [248, 84] width 8 height 7
click at [246, 85] on span "Play" at bounding box center [248, 84] width 6 height 7
click at [248, 85] on span "Pause" at bounding box center [249, 84] width 7 height 3
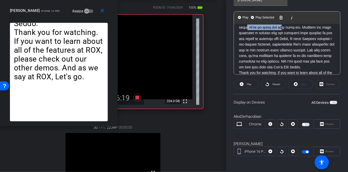
scroll to position [158, 0]
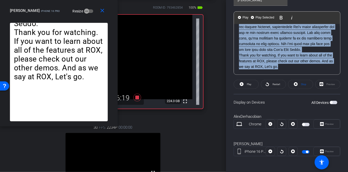
drag, startPoint x: 278, startPoint y: 33, endPoint x: 317, endPoint y: 110, distance: 87.6
click at [317, 110] on openreel-capture-teleprompter "Speed 5X (150 words/minute) Font Size 30px Screen Setup Teleprompter Top Backgr…" at bounding box center [286, 45] width 107 height 240
click at [260, 17] on span "Play Selected" at bounding box center [264, 17] width 21 height 4
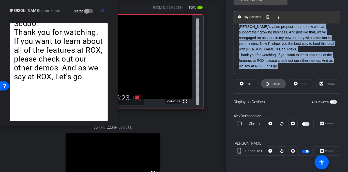
click at [274, 85] on span "Restart" at bounding box center [276, 84] width 8 height 3
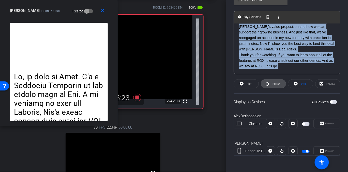
scroll to position [132, 0]
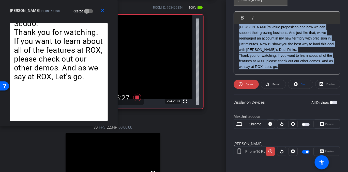
click at [248, 84] on span "Pause" at bounding box center [249, 84] width 7 height 3
click at [249, 85] on span "Play" at bounding box center [249, 84] width 5 height 3
click at [249, 85] on span "Pause" at bounding box center [249, 84] width 7 height 3
click at [248, 85] on span "Play" at bounding box center [249, 84] width 5 height 3
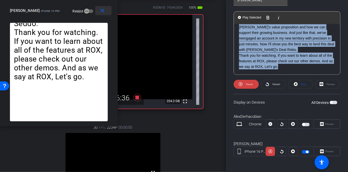
click at [101, 11] on mat-icon "close" at bounding box center [102, 11] width 6 height 6
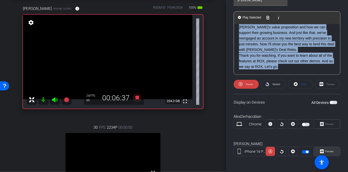
click at [327, 151] on span "Preview" at bounding box center [329, 151] width 9 height 3
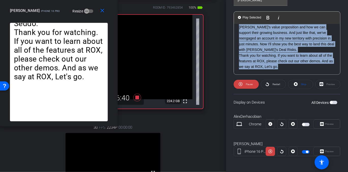
drag, startPoint x: 192, startPoint y: 34, endPoint x: 72, endPoint y: 6, distance: 123.3
click at [72, 6] on div "close alex iPhone 16 Pro Resize" at bounding box center [59, 11] width 118 height 23
click at [245, 84] on span "Pause" at bounding box center [248, 84] width 8 height 7
drag, startPoint x: 243, startPoint y: 84, endPoint x: 234, endPoint y: 77, distance: 10.8
click at [234, 77] on openreel-capture-teleprompter "Speed 5X (150 words/minute) Font Size 30px Screen Setup Teleprompter Top Backgr…" at bounding box center [286, 45] width 107 height 240
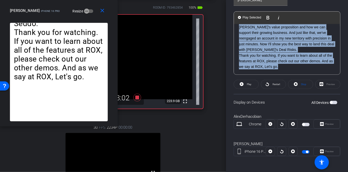
drag, startPoint x: 88, startPoint y: 12, endPoint x: 72, endPoint y: -2, distance: 21.2
click at [72, 0] on html "Accessibility Screen-Reader Guide, Feedback, and Issue Reporting | New window m…" at bounding box center [174, 86] width 348 height 172
click at [248, 84] on span "Play" at bounding box center [249, 84] width 5 height 3
click at [248, 83] on span "Pause" at bounding box center [249, 84] width 7 height 3
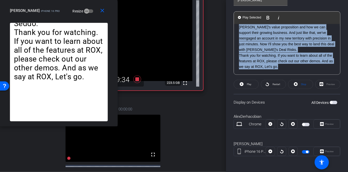
scroll to position [40, 0]
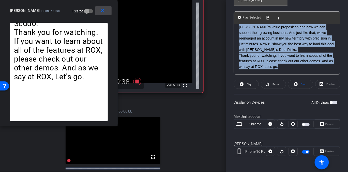
click at [102, 14] on mat-icon "close" at bounding box center [102, 11] width 6 height 6
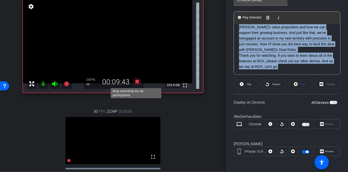
click at [136, 81] on icon at bounding box center [137, 82] width 8 height 8
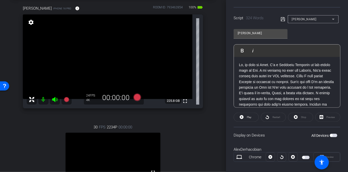
scroll to position [64, 0]
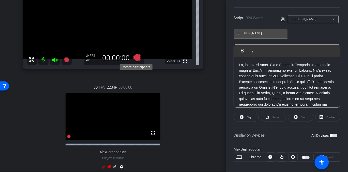
click at [135, 58] on icon at bounding box center [137, 58] width 8 height 8
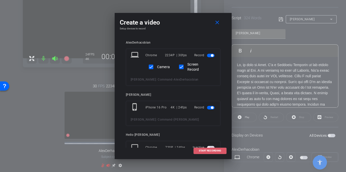
click at [217, 149] on span at bounding box center [209, 151] width 33 height 12
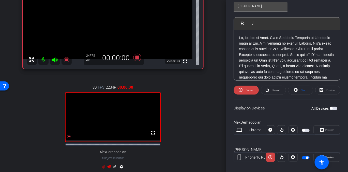
scroll to position [132, 0]
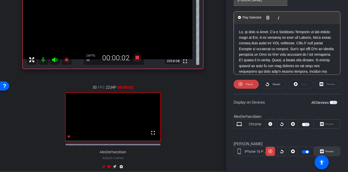
click at [328, 152] on span "Preview" at bounding box center [329, 151] width 9 height 3
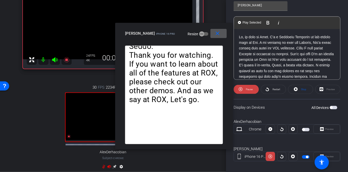
scroll to position [124, 0]
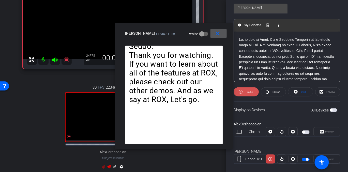
click at [245, 91] on span "Pause" at bounding box center [248, 92] width 8 height 7
click at [245, 91] on span at bounding box center [246, 92] width 25 height 12
click at [245, 91] on span "Pause" at bounding box center [248, 92] width 8 height 7
click at [245, 91] on span "Play" at bounding box center [248, 92] width 6 height 7
click at [245, 91] on span "Pause" at bounding box center [248, 92] width 8 height 7
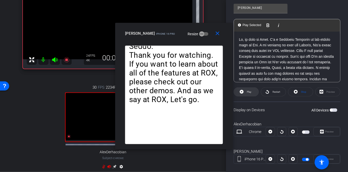
click at [245, 92] on span at bounding box center [246, 92] width 25 height 12
click at [245, 92] on span "Pause" at bounding box center [248, 92] width 8 height 7
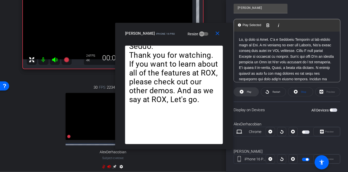
click at [245, 91] on span at bounding box center [246, 92] width 25 height 12
click at [246, 91] on span "Pause" at bounding box center [249, 92] width 7 height 3
click at [246, 91] on span "Play" at bounding box center [248, 92] width 6 height 7
click at [246, 91] on span "Pause" at bounding box center [249, 92] width 7 height 3
click at [246, 92] on span "Play" at bounding box center [248, 92] width 6 height 7
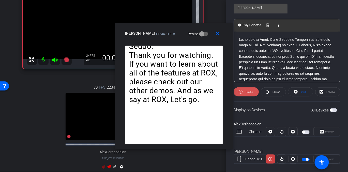
click at [246, 91] on span "Pause" at bounding box center [249, 92] width 7 height 3
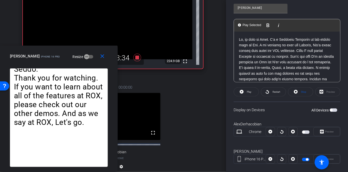
drag, startPoint x: 199, startPoint y: 27, endPoint x: 70, endPoint y: 90, distance: 143.9
click at [70, 90] on div "close [PERSON_NAME] iPhone 16 Pro Resize Thank you for watching. If you want to…" at bounding box center [59, 109] width 118 height 127
click at [250, 91] on span "Play" at bounding box center [249, 92] width 5 height 3
click at [250, 91] on span "Pause" at bounding box center [249, 92] width 7 height 3
click at [250, 91] on span "Play" at bounding box center [249, 92] width 5 height 3
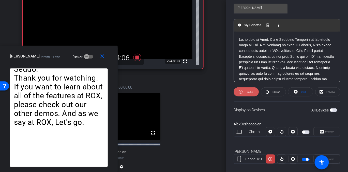
click at [250, 91] on span "Pause" at bounding box center [249, 92] width 7 height 3
click at [250, 92] on span "Play" at bounding box center [249, 92] width 5 height 3
click at [249, 92] on span "Pause" at bounding box center [249, 92] width 7 height 3
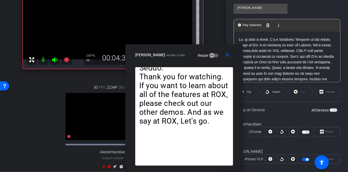
drag, startPoint x: 85, startPoint y: 54, endPoint x: 210, endPoint y: 53, distance: 125.2
click at [210, 53] on div "alex iPhone 16 Pro Resize" at bounding box center [186, 55] width 102 height 9
click at [251, 93] on span "Play" at bounding box center [248, 92] width 6 height 7
click at [248, 92] on span "Pause" at bounding box center [249, 92] width 7 height 3
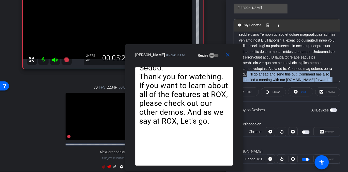
scroll to position [93, 0]
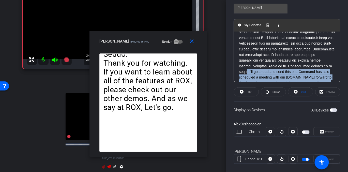
drag, startPoint x: 208, startPoint y: 55, endPoint x: 210, endPoint y: 32, distance: 23.8
click at [185, 37] on div "alex iPhone 16 Pro Resize" at bounding box center [150, 41] width 102 height 9
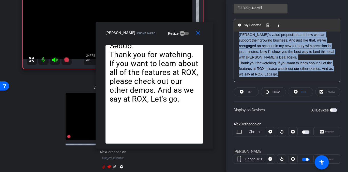
scroll to position [111, 0]
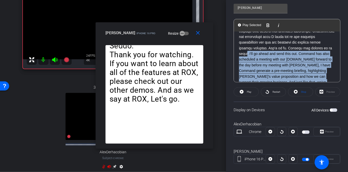
click at [313, 52] on p ". I'll go ahead and send this out. Command has also scheduled a meeting with ou…" at bounding box center [287, 22] width 96 height 193
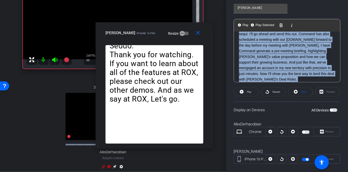
scroll to position [158, 0]
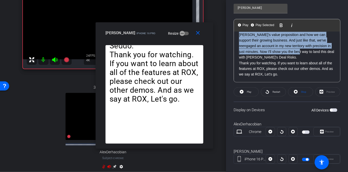
drag, startPoint x: 313, startPoint y: 53, endPoint x: 330, endPoint y: 98, distance: 48.5
click at [330, 98] on openreel-capture-teleprompter "Speed 5X (150 words/minute) Font Size 30px Screen Setup Teleprompter Top Backgr…" at bounding box center [286, 53] width 107 height 240
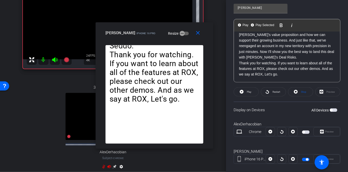
drag, startPoint x: 296, startPoint y: 80, endPoint x: 295, endPoint y: 74, distance: 6.2
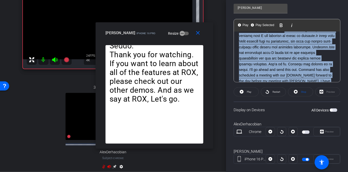
scroll to position [93, 0]
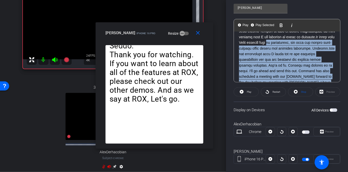
drag, startPoint x: 295, startPoint y: 74, endPoint x: 288, endPoint y: 48, distance: 27.0
click at [288, 48] on p ". I'll go ahead and send this out. Command has also scheduled a meeting with ou…" at bounding box center [287, 39] width 96 height 193
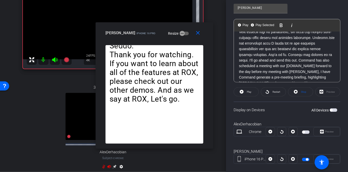
click at [314, 62] on p ". I'll go ahead and send this out. Command has also scheduled a meeting with ou…" at bounding box center [287, 29] width 96 height 193
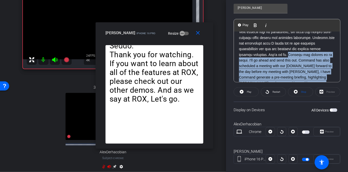
scroll to position [158, 0]
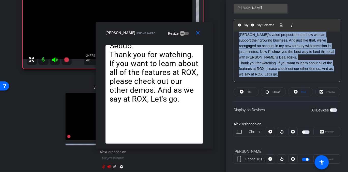
drag, startPoint x: 312, startPoint y: 60, endPoint x: 300, endPoint y: 75, distance: 19.6
click at [263, 26] on span "Play Selected" at bounding box center [264, 25] width 21 height 4
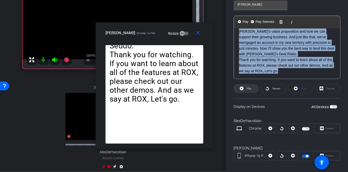
click at [253, 90] on span at bounding box center [246, 89] width 25 height 12
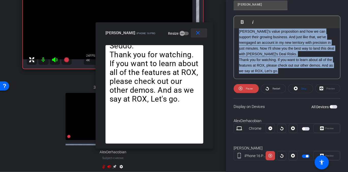
click at [197, 32] on mat-icon "close" at bounding box center [198, 33] width 6 height 6
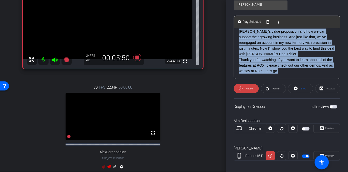
scroll to position [132, 0]
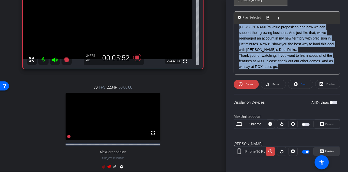
click at [328, 151] on span "Preview" at bounding box center [329, 151] width 9 height 3
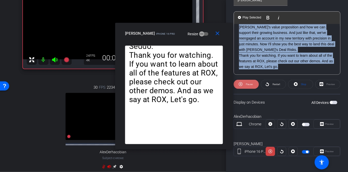
click at [249, 83] on span "Pause" at bounding box center [249, 84] width 7 height 3
click at [250, 83] on span "Play" at bounding box center [249, 84] width 5 height 3
click at [250, 83] on span "Pause" at bounding box center [249, 84] width 7 height 3
click at [247, 84] on span "Play" at bounding box center [249, 84] width 5 height 3
click at [247, 84] on span "Pause" at bounding box center [249, 84] width 7 height 3
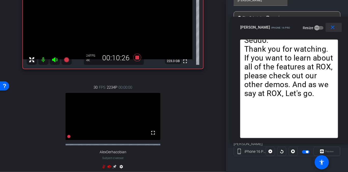
drag, startPoint x: 161, startPoint y: 28, endPoint x: 330, endPoint y: 22, distance: 168.5
click at [329, 22] on div "close alex iPhone 16 Pro Resize" at bounding box center [289, 28] width 118 height 23
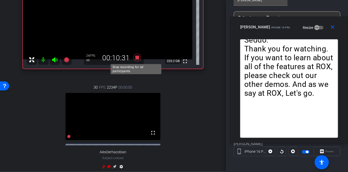
click at [136, 57] on icon at bounding box center [137, 58] width 8 height 8
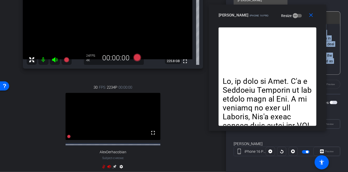
drag, startPoint x: 266, startPoint y: 20, endPoint x: 244, endPoint y: 8, distance: 24.7
click at [244, 8] on div "close alex iPhone 16 Pro Resize" at bounding box center [267, 16] width 118 height 23
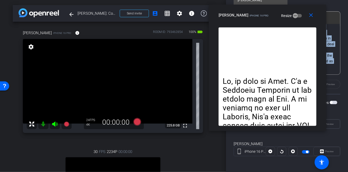
scroll to position [2, 0]
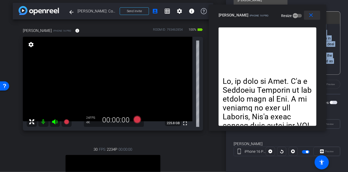
click at [311, 14] on mat-icon "close" at bounding box center [311, 15] width 6 height 6
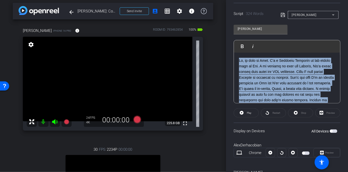
scroll to position [93, 0]
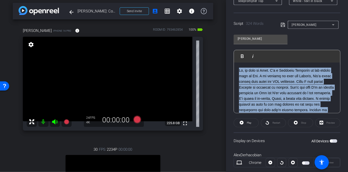
drag, startPoint x: 284, startPoint y: 49, endPoint x: 233, endPoint y: 1, distance: 70.8
click at [233, 1] on div "Participants Teleprompter Adjustments settings Hello [PERSON_NAME] flip Directo…" at bounding box center [287, 86] width 122 height 172
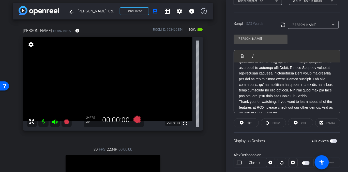
scroll to position [157, 0]
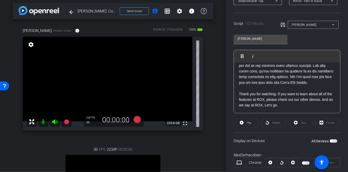
click at [280, 24] on icon at bounding box center [282, 25] width 5 height 6
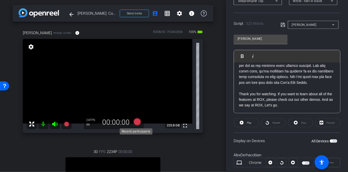
click at [136, 123] on icon at bounding box center [137, 122] width 8 height 8
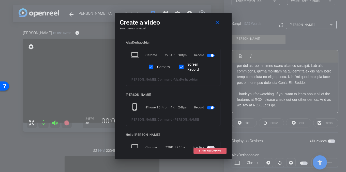
click at [205, 151] on span "START RECORDING" at bounding box center [210, 151] width 22 height 3
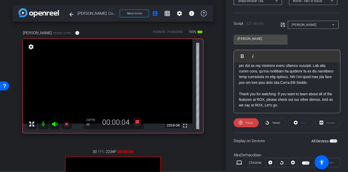
scroll to position [132, 0]
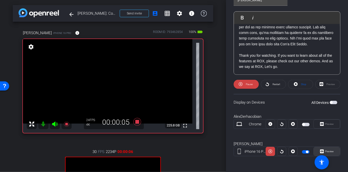
click at [330, 153] on span "Preview" at bounding box center [328, 151] width 10 height 7
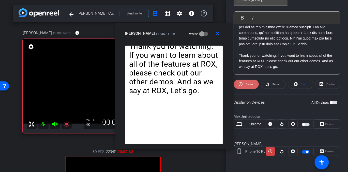
click at [246, 84] on span "Pause" at bounding box center [249, 84] width 7 height 3
click at [246, 84] on span "Play" at bounding box center [248, 84] width 6 height 7
click at [246, 84] on span "Pause" at bounding box center [249, 84] width 7 height 3
click at [246, 84] on span "Play" at bounding box center [248, 84] width 6 height 7
click at [246, 83] on span "Play" at bounding box center [248, 84] width 6 height 7
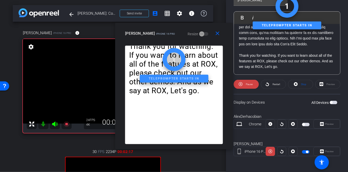
click at [66, 140] on div "alex iPhone 16 Pro info ROOM ID: 793462854 100% battery_std fullscreen settings…" at bounding box center [113, 135] width 200 height 227
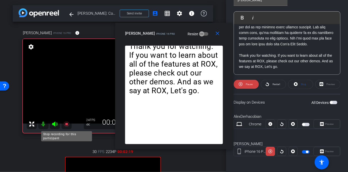
click at [66, 123] on icon at bounding box center [66, 124] width 5 height 5
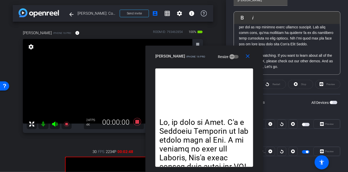
drag, startPoint x: 206, startPoint y: 30, endPoint x: 236, endPoint y: 77, distance: 56.3
click at [236, 77] on div "close [PERSON_NAME] iPhone 16 Pro Resize Thank you for watching. If you want to…" at bounding box center [204, 109] width 118 height 127
click at [246, 56] on mat-icon "close" at bounding box center [248, 56] width 6 height 6
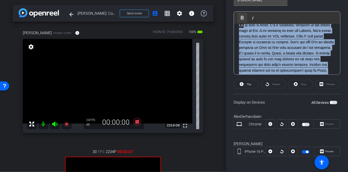
scroll to position [0, 0]
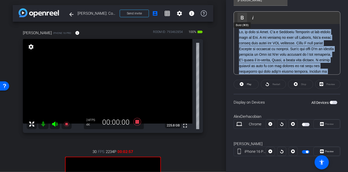
drag, startPoint x: 305, startPoint y: 55, endPoint x: 244, endPoint y: 21, distance: 70.0
click at [243, 20] on div "Play Play from this location Play Selected Play and display the selected text o…" at bounding box center [286, 42] width 107 height 63
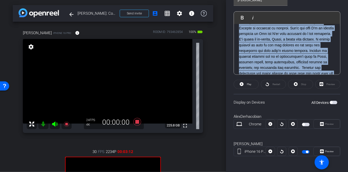
scroll to position [18, 0]
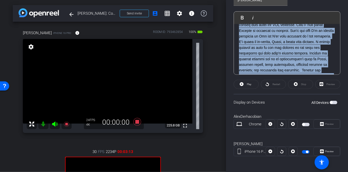
click at [285, 45] on p "Thank you for watching. If you want to learn about all of the features at ROX, …" at bounding box center [287, 107] width 96 height 193
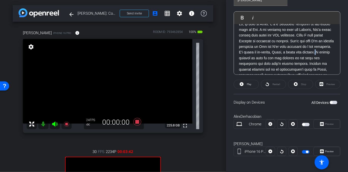
scroll to position [0, 0]
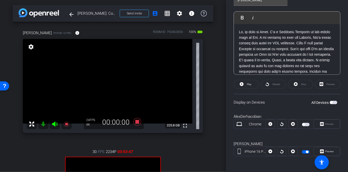
drag, startPoint x: 314, startPoint y: 47, endPoint x: 318, endPoint y: 58, distance: 11.9
click at [319, 61] on p "Thank you for watching. If you want to learn about all of the features at ROX, …" at bounding box center [287, 125] width 96 height 193
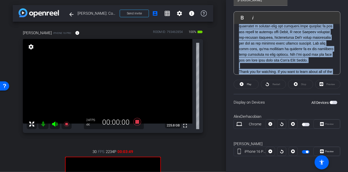
scroll to position [164, 0]
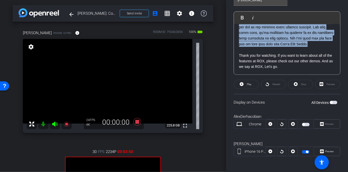
drag, startPoint x: 314, startPoint y: 48, endPoint x: 301, endPoint y: 46, distance: 13.1
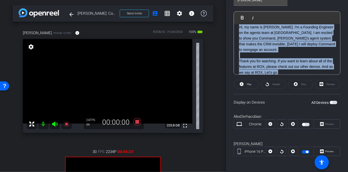
scroll to position [0, 0]
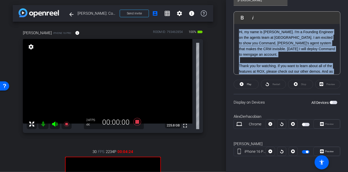
drag, startPoint x: 298, startPoint y: 67, endPoint x: 227, endPoint y: 22, distance: 83.5
click at [227, 22] on div "Participants Teleprompter Adjustments settings Hello [PERSON_NAME] flip Directo…" at bounding box center [287, 86] width 122 height 172
copy p "Hi, my name is [PERSON_NAME]. I'm a Founding Engineer on the agents team at [GE…"
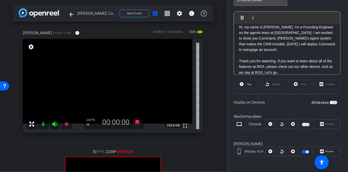
click at [297, 67] on p "Hi, my name is [PERSON_NAME]. I'm a Founding Engineer on the agents team at [GE…" at bounding box center [287, 49] width 96 height 51
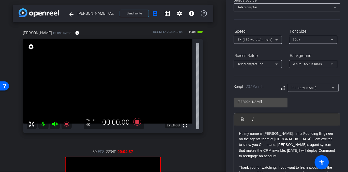
scroll to position [16, 0]
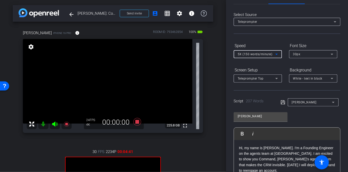
click at [263, 53] on span "5X (150 words/minute)" at bounding box center [254, 55] width 35 height 4
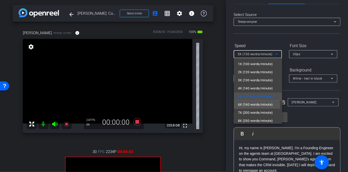
click at [255, 105] on span "6X (160 words/minute)" at bounding box center [255, 105] width 35 height 6
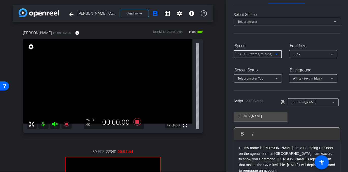
click at [254, 41] on div "Select Source Teleprompter Speed 6X (160 words/minute) Font Size 30px Screen Se…" at bounding box center [286, 142] width 107 height 277
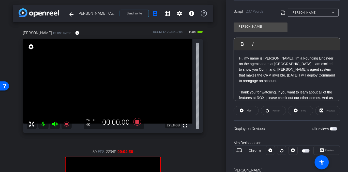
scroll to position [3, 0]
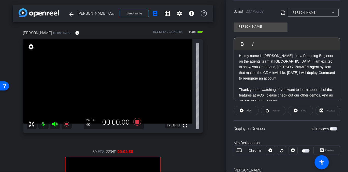
click at [281, 10] on icon at bounding box center [282, 13] width 5 height 6
click at [135, 122] on icon at bounding box center [137, 122] width 8 height 8
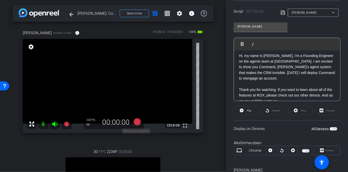
click at [136, 122] on icon at bounding box center [137, 122] width 8 height 8
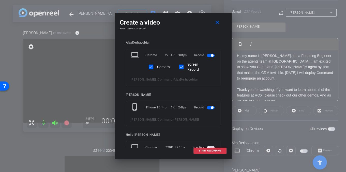
click at [210, 55] on span "button" at bounding box center [211, 55] width 3 height 3
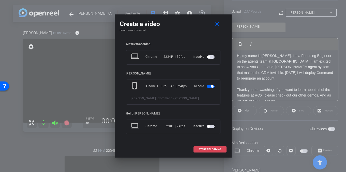
click at [211, 149] on span "START RECORDING" at bounding box center [210, 150] width 22 height 3
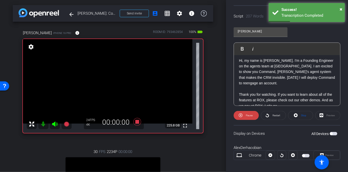
scroll to position [132, 0]
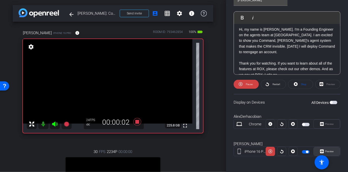
click at [325, 150] on span "Preview" at bounding box center [328, 151] width 10 height 7
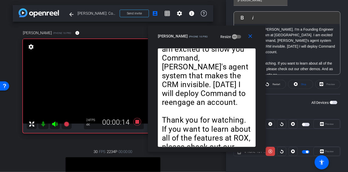
drag, startPoint x: 198, startPoint y: 27, endPoint x: 224, endPoint y: 33, distance: 26.4
click at [224, 33] on div "alex iPhone 16 Pro Resize" at bounding box center [209, 36] width 102 height 9
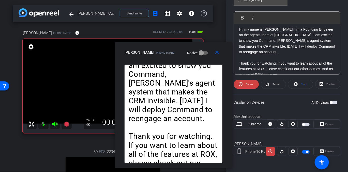
drag, startPoint x: 228, startPoint y: 35, endPoint x: 185, endPoint y: 45, distance: 43.8
click at [185, 48] on div "alex iPhone 16 Pro Resize" at bounding box center [175, 52] width 102 height 9
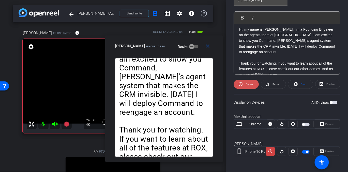
drag, startPoint x: 254, startPoint y: 89, endPoint x: 250, endPoint y: 85, distance: 5.6
click at [254, 89] on openreel-capture-teleprompter "Speed 6X (160 words/minute) Font Size 30px Screen Setup Teleprompter Top Backgr…" at bounding box center [286, 45] width 107 height 240
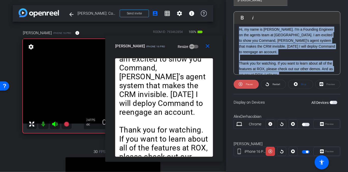
click at [250, 85] on span "Pause" at bounding box center [249, 84] width 7 height 3
click at [250, 85] on span "Play" at bounding box center [249, 84] width 5 height 3
click at [249, 84] on span "Pause" at bounding box center [249, 84] width 7 height 3
click at [249, 84] on span "Play" at bounding box center [249, 84] width 5 height 3
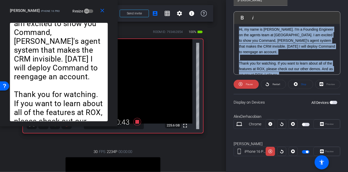
drag, startPoint x: 191, startPoint y: 50, endPoint x: 34, endPoint y: -2, distance: 165.6
click at [34, 0] on html "Accessibility Screen-Reader Guide, Feedback, and Issue Reporting | New window m…" at bounding box center [174, 86] width 348 height 172
click at [249, 83] on span "Pause" at bounding box center [249, 84] width 7 height 3
click at [249, 83] on span "Play" at bounding box center [249, 84] width 5 height 3
click at [249, 83] on span "Pause" at bounding box center [249, 84] width 7 height 3
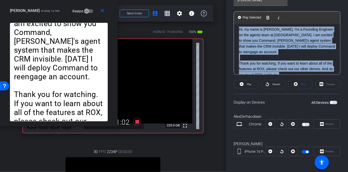
click at [249, 83] on span "Play" at bounding box center [249, 84] width 5 height 3
click at [249, 83] on span "Pause" at bounding box center [249, 84] width 7 height 3
click at [249, 83] on span "Play" at bounding box center [249, 84] width 5 height 3
click at [249, 83] on span "Pause" at bounding box center [249, 84] width 7 height 3
click at [248, 83] on span "Play" at bounding box center [249, 84] width 5 height 3
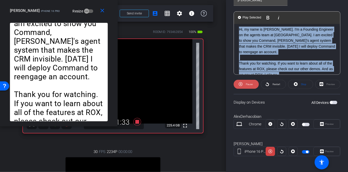
click at [250, 83] on span "Pause" at bounding box center [249, 84] width 7 height 3
click at [248, 84] on span "Play" at bounding box center [249, 84] width 5 height 3
click at [248, 84] on span "Pause" at bounding box center [249, 84] width 7 height 3
click at [272, 87] on span "Restart" at bounding box center [275, 84] width 9 height 7
click at [247, 85] on span "Pause" at bounding box center [249, 84] width 7 height 3
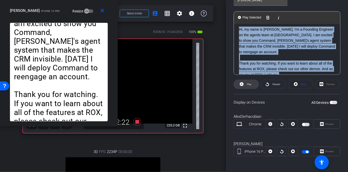
click at [247, 85] on span "Play" at bounding box center [249, 84] width 5 height 3
click at [247, 85] on span "Pause" at bounding box center [249, 84] width 7 height 3
click at [259, 57] on p "Hi, my name is [PERSON_NAME]. I'm a Founding Engineer on the agents team at [GE…" at bounding box center [287, 52] width 96 height 51
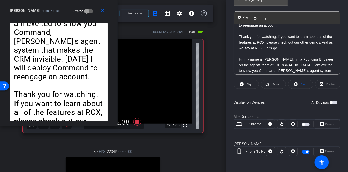
drag, startPoint x: 244, startPoint y: 53, endPoint x: 301, endPoint y: 74, distance: 61.0
click at [301, 74] on openreel-capture-teleprompter "Speed 6X (160 words/minute) Font Size 30px Screen Setup Teleprompter Top Backgr…" at bounding box center [286, 45] width 107 height 240
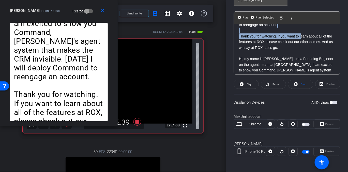
scroll to position [20, 0]
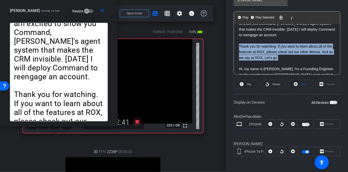
drag, startPoint x: 294, startPoint y: 54, endPoint x: 239, endPoint y: 41, distance: 57.0
click at [239, 41] on p "Hi, my name is [PERSON_NAME]. I'm a Founding Engineer on the agents team at [GE…" at bounding box center [287, 35] width 96 height 51
click at [261, 18] on span "Play Selected" at bounding box center [264, 17] width 21 height 4
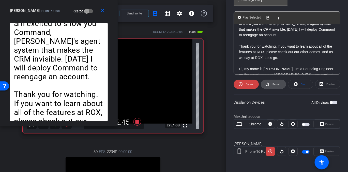
click at [275, 85] on span "Restart" at bounding box center [276, 84] width 8 height 3
click at [329, 152] on div "Preview" at bounding box center [326, 151] width 27 height 9
click at [104, 12] on mat-icon "close" at bounding box center [102, 11] width 6 height 6
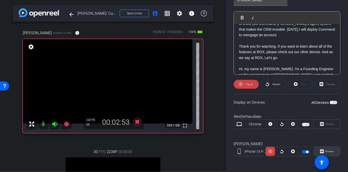
click at [327, 152] on span "Preview" at bounding box center [329, 151] width 9 height 3
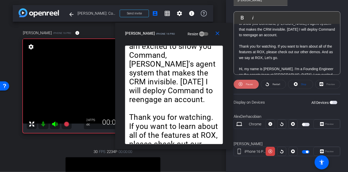
click at [249, 88] on span at bounding box center [245, 84] width 25 height 12
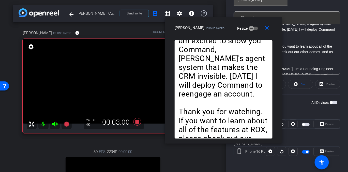
drag, startPoint x: 194, startPoint y: 33, endPoint x: 244, endPoint y: 27, distance: 49.8
click at [244, 27] on div "alex iPhone 16 Pro Resize" at bounding box center [225, 27] width 102 height 9
click at [267, 28] on mat-icon "close" at bounding box center [267, 28] width 6 height 6
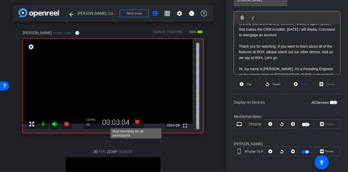
click at [139, 121] on icon at bounding box center [137, 122] width 12 height 9
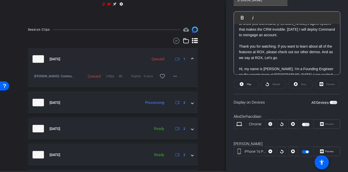
scroll to position [230, 0]
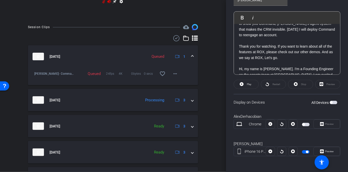
click at [191, 62] on mat-expansion-panel-header "[DATE] Queued 1" at bounding box center [113, 56] width 170 height 22
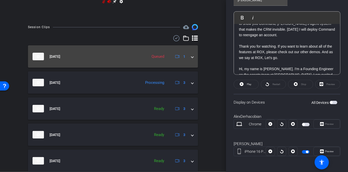
click at [191, 62] on mat-expansion-panel-header "[DATE] Queued 1" at bounding box center [113, 56] width 170 height 22
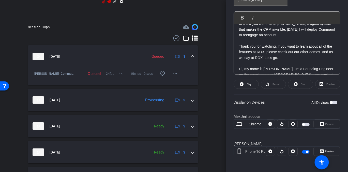
click at [191, 62] on mat-expansion-panel-header "[DATE] Queued 1" at bounding box center [113, 56] width 170 height 22
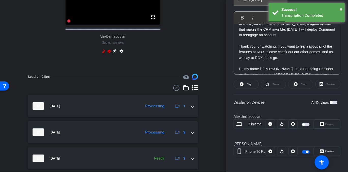
scroll to position [197, 0]
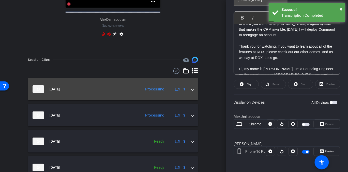
click at [191, 92] on span at bounding box center [192, 89] width 2 height 5
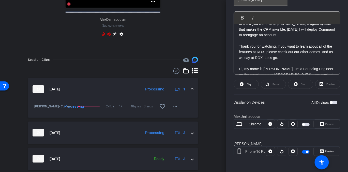
click at [191, 92] on span at bounding box center [192, 89] width 2 height 5
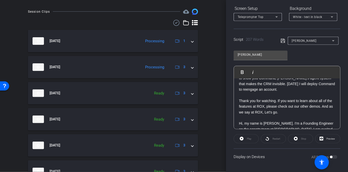
scroll to position [121, 0]
